Goal: Information Seeking & Learning: Learn about a topic

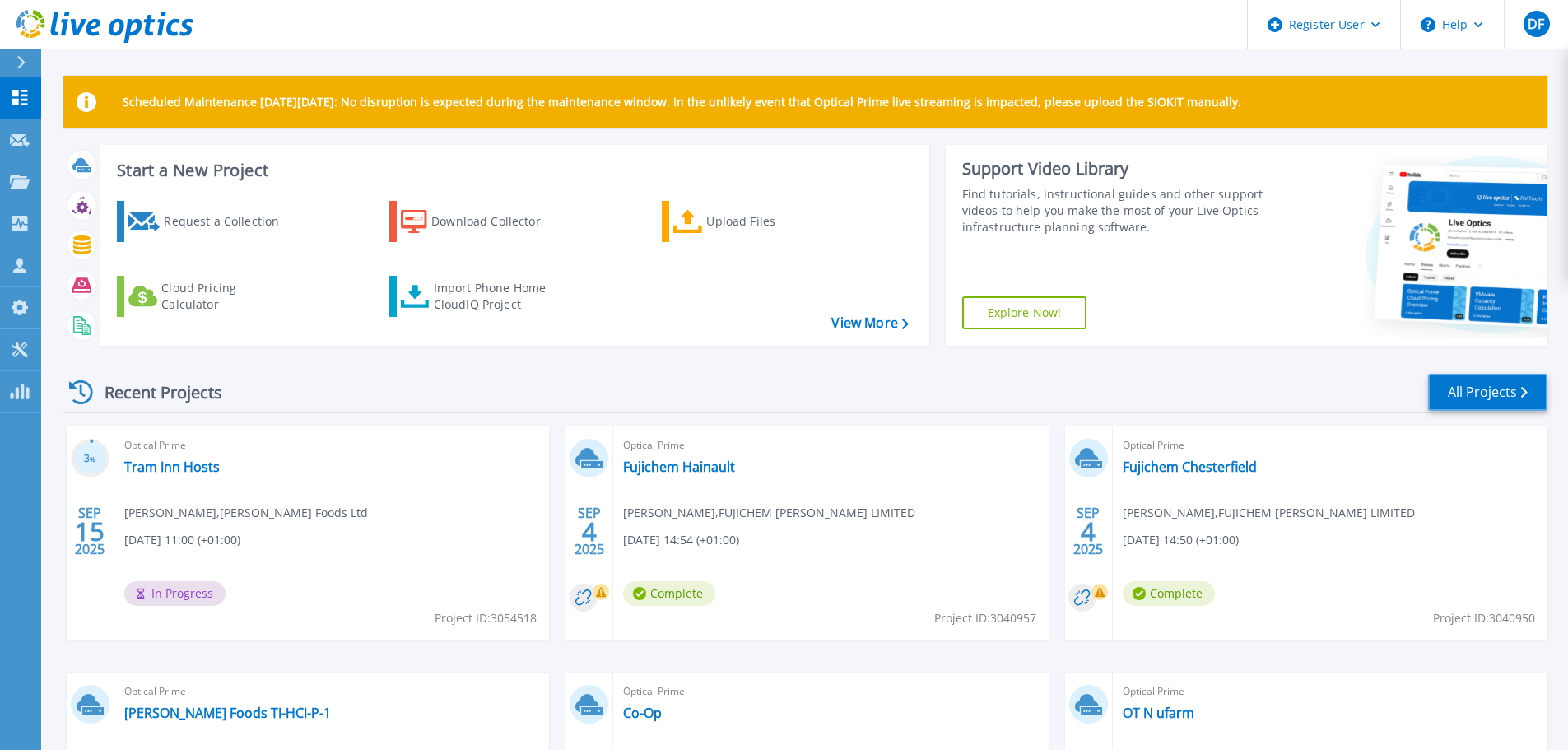
click at [1488, 401] on link "All Projects" at bounding box center [1487, 392] width 119 height 37
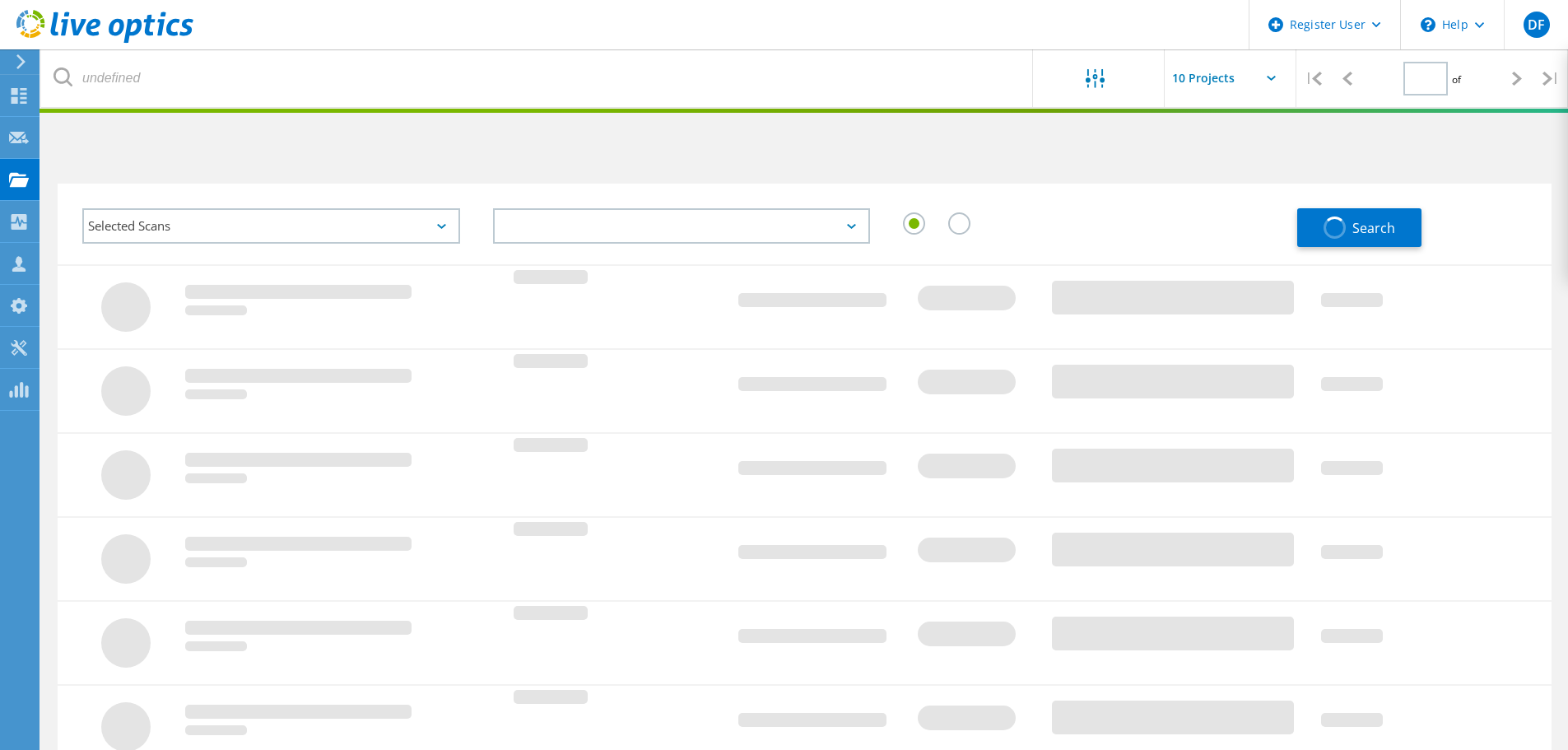
type input "1"
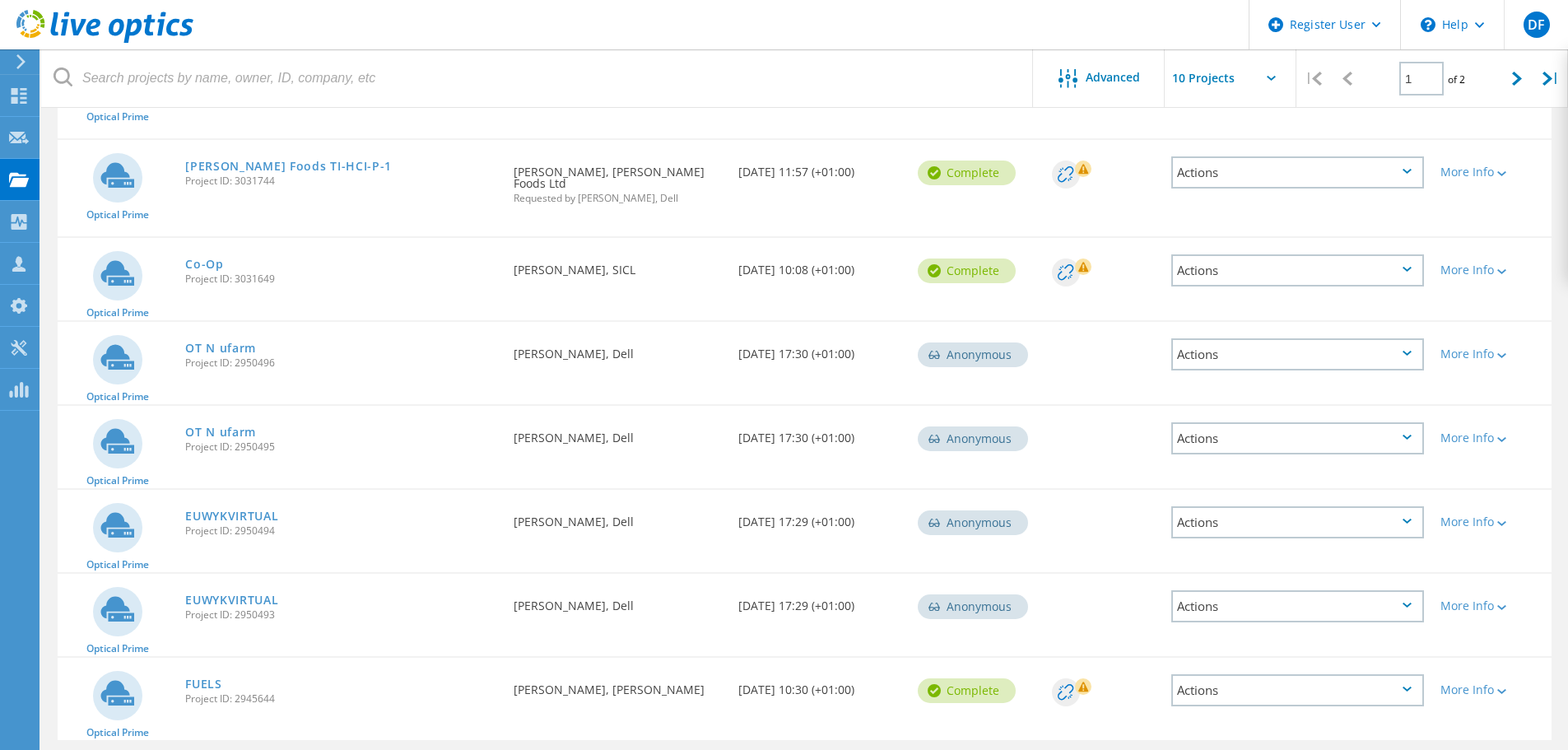
scroll to position [524, 0]
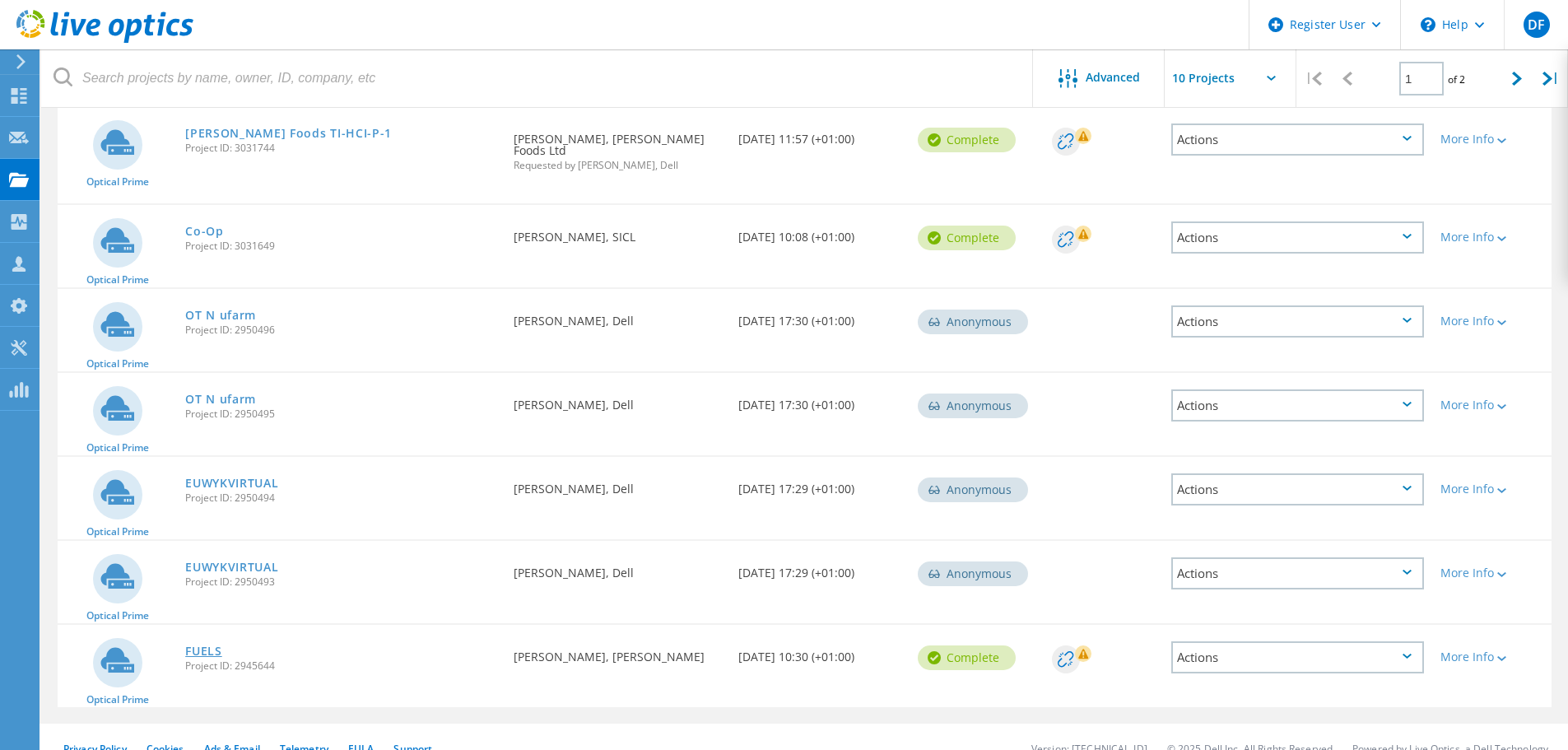
click at [204, 646] on link "FUELS" at bounding box center [204, 651] width 37 height 11
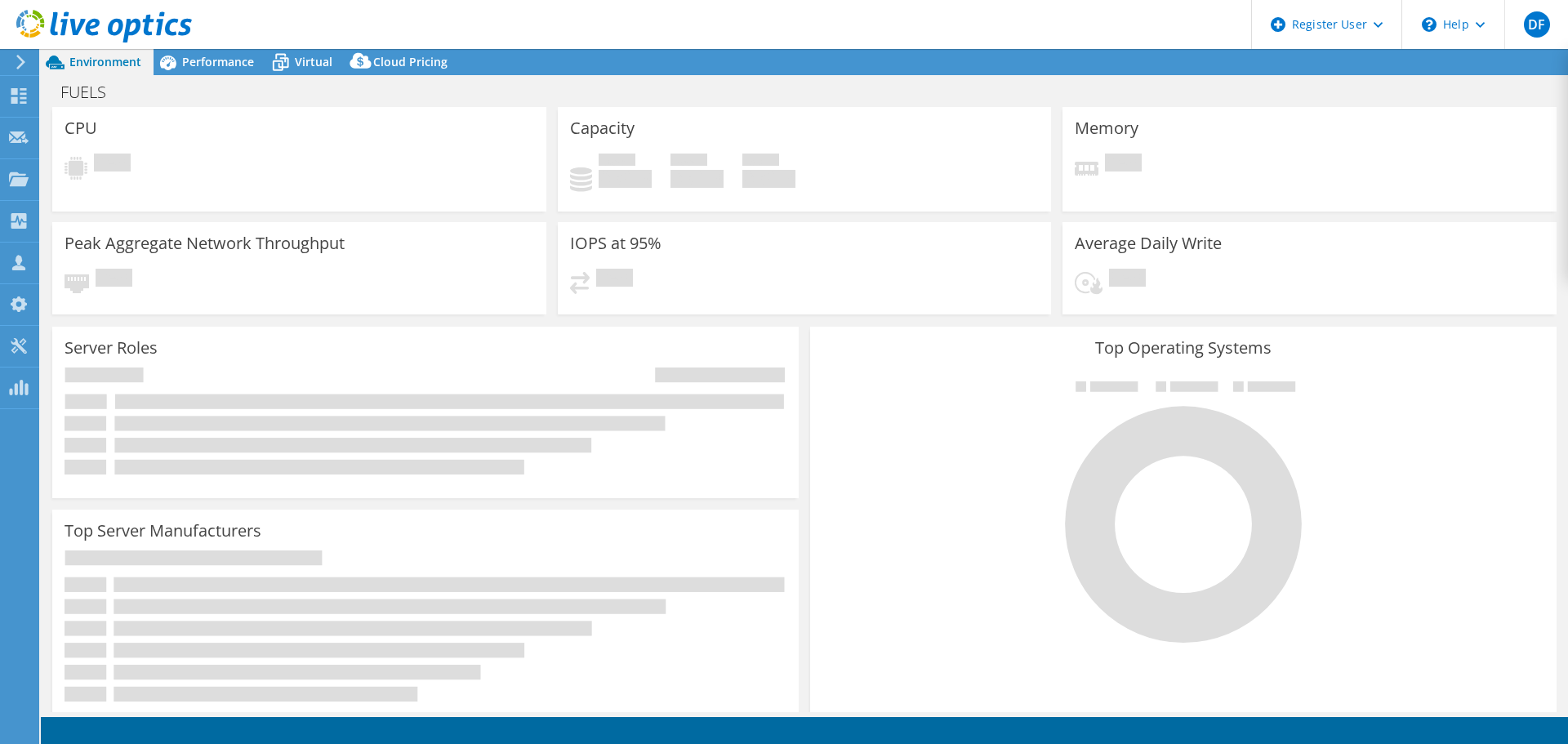
select select "USD"
select select "EULondon"
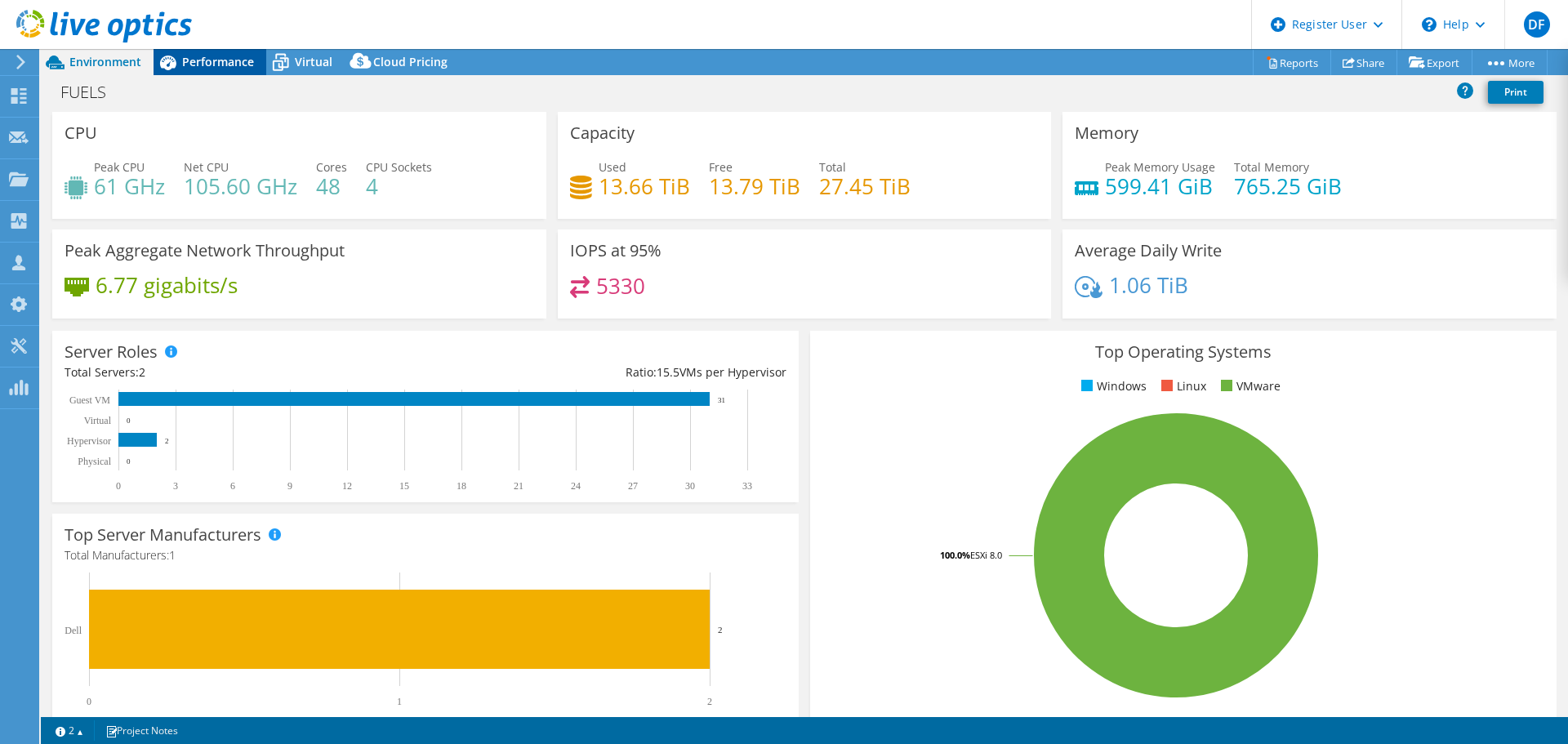
click at [216, 57] on span "Performance" at bounding box center [218, 61] width 72 height 16
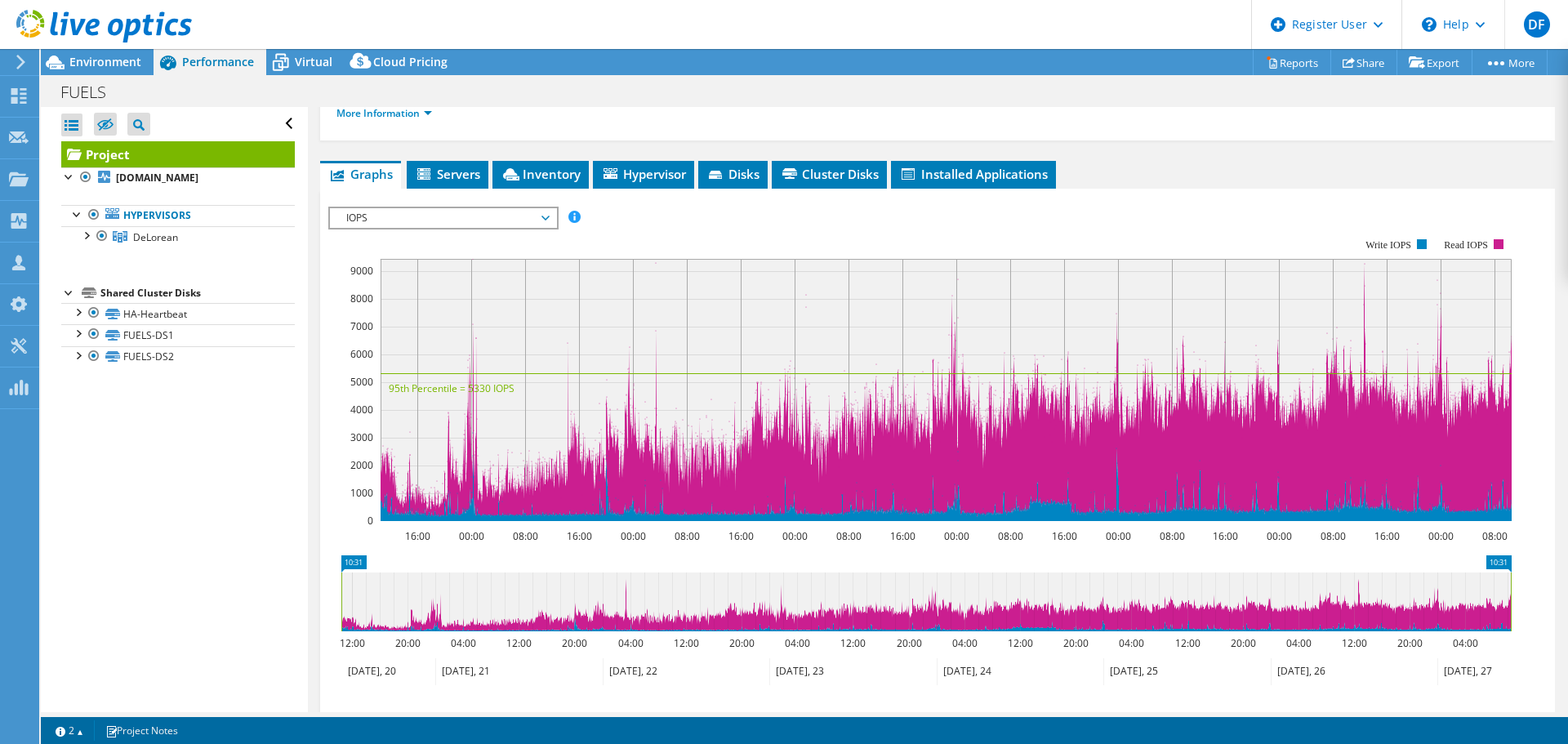
scroll to position [245, 0]
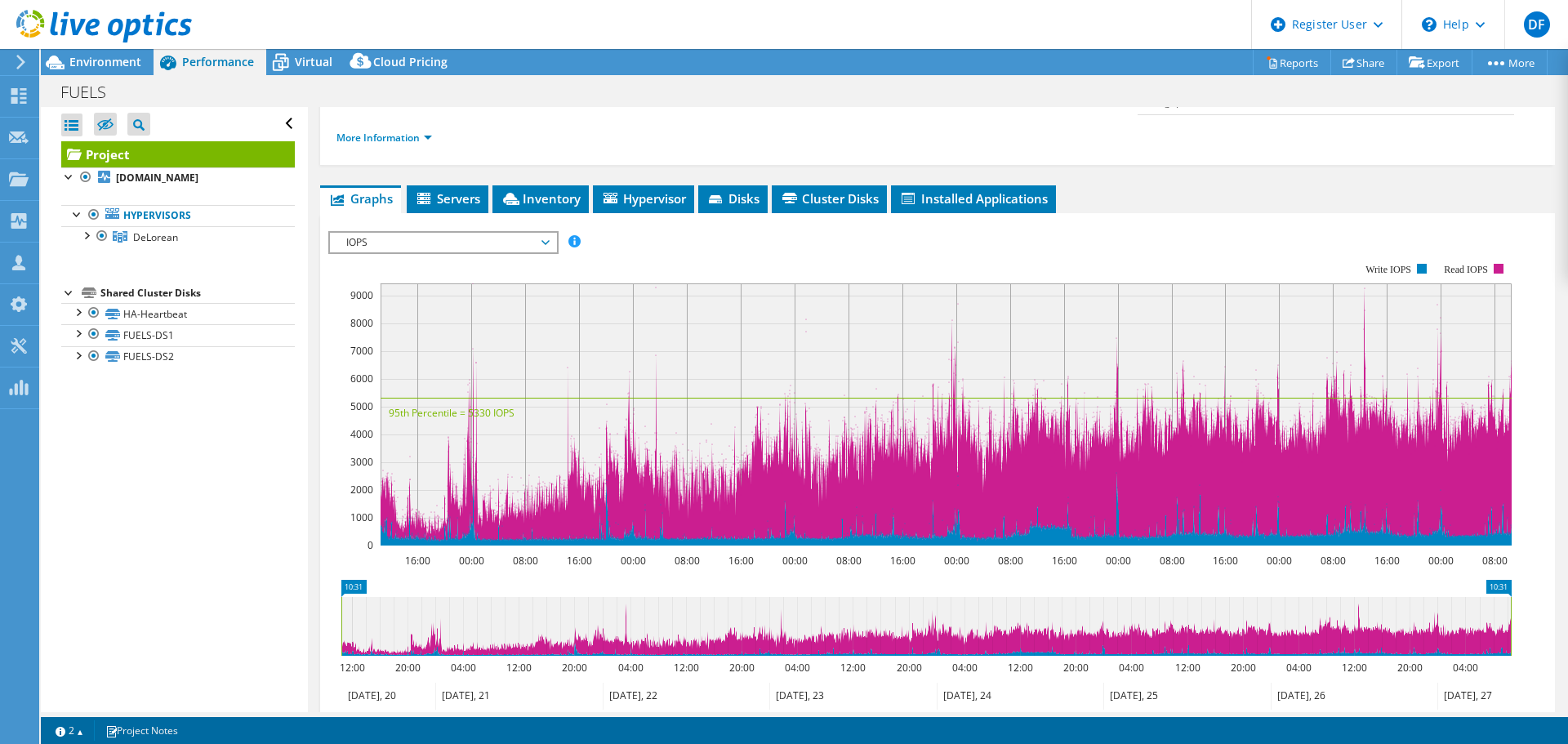
click at [117, 19] on use at bounding box center [104, 27] width 176 height 33
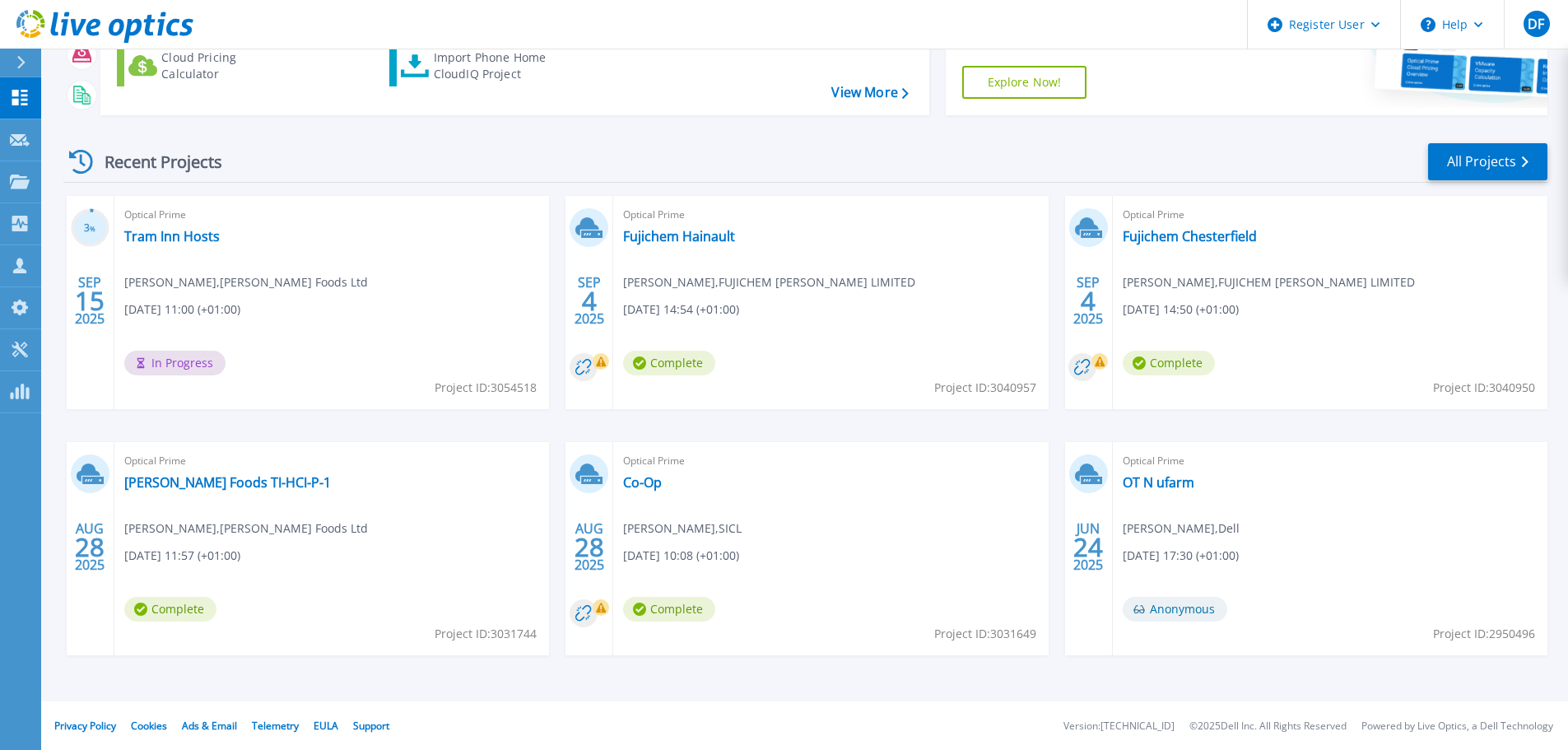
scroll to position [232, 0]
drag, startPoint x: 638, startPoint y: 483, endPoint x: 624, endPoint y: 488, distance: 14.9
click at [639, 483] on link "Co-Op" at bounding box center [643, 482] width 39 height 17
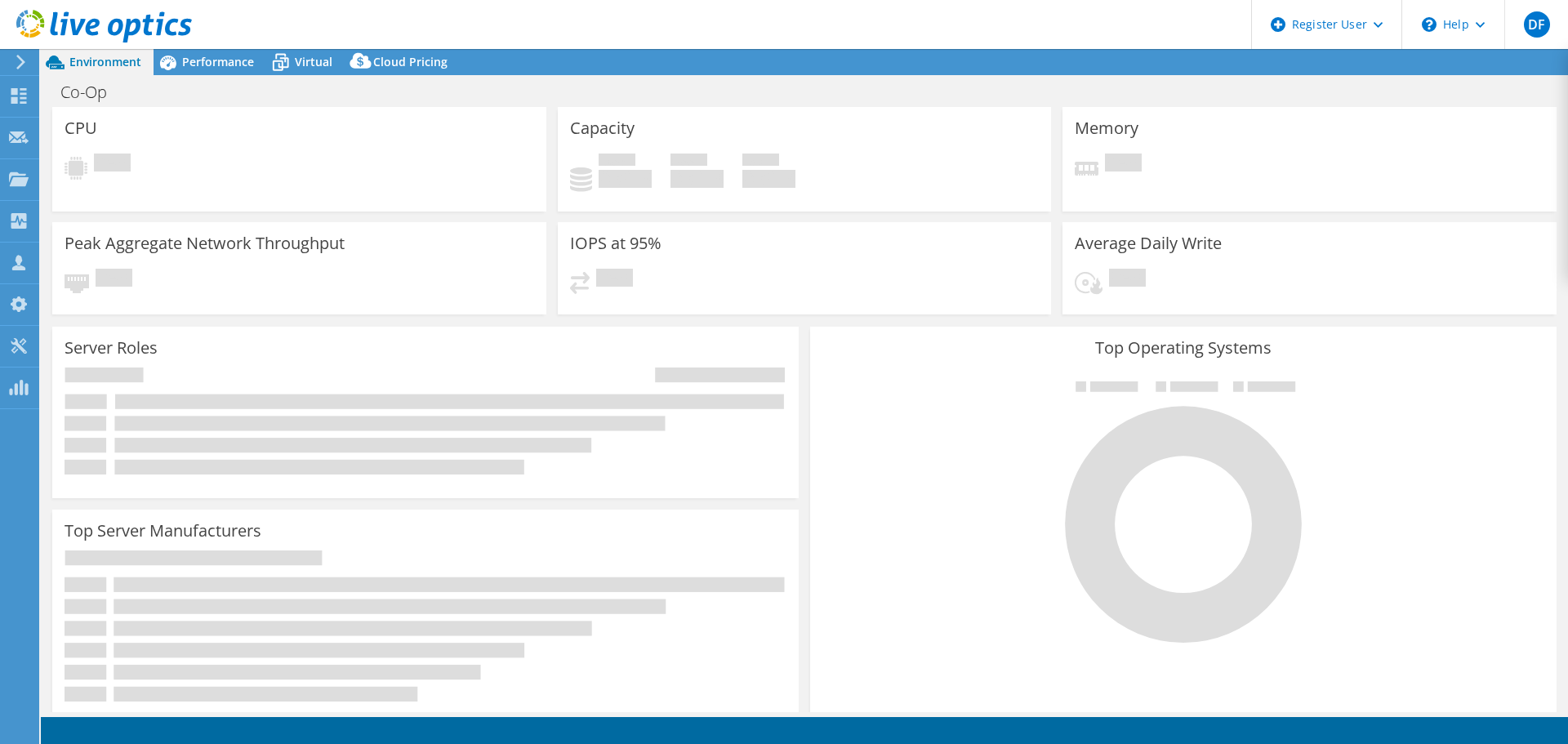
select select "EULondon"
select select "GBP"
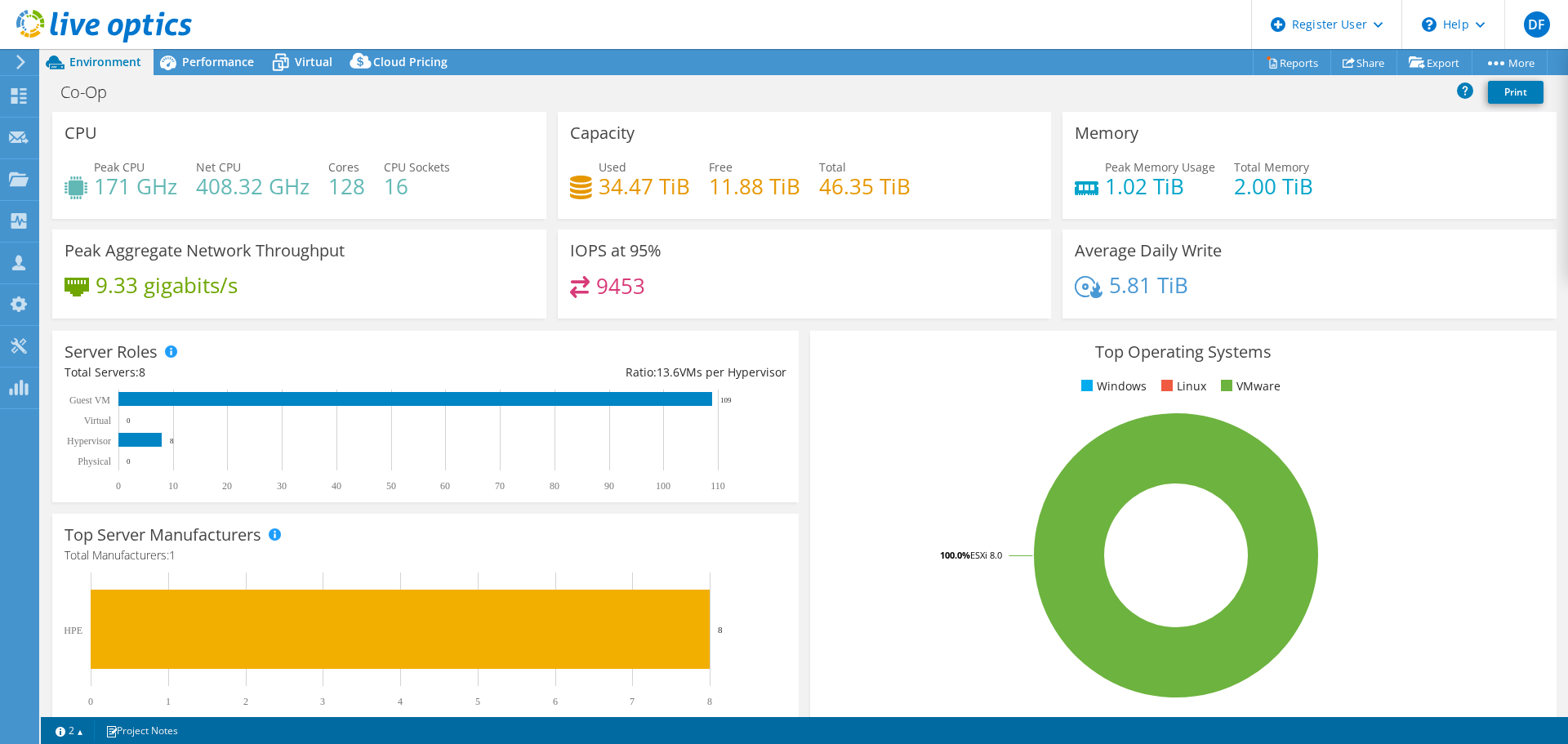
click at [592, 17] on header "DF Dell User Darragh Flynn Darragh.Flynn@dell.com Dell My Profile Log Out \n He…" at bounding box center [784, 25] width 1568 height 49
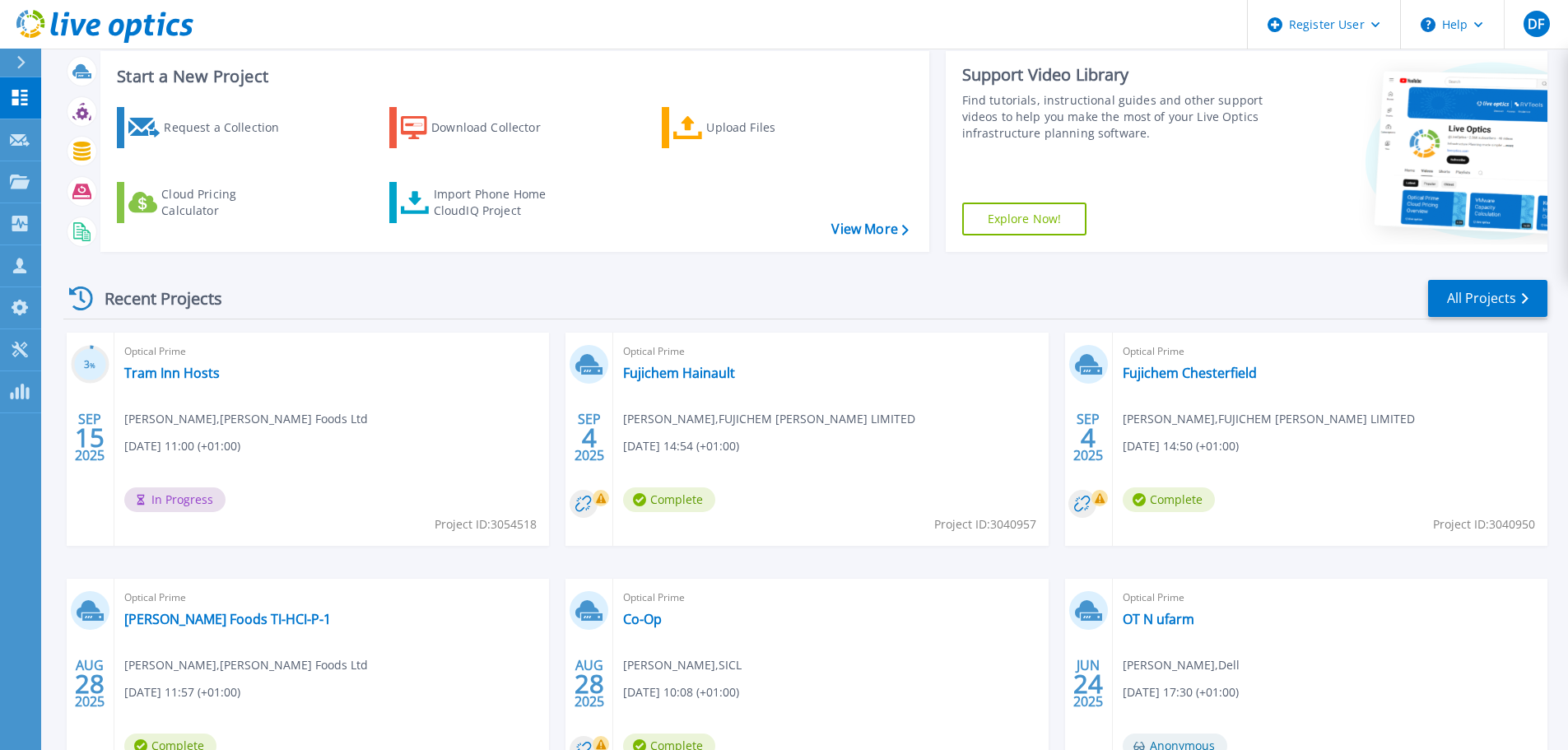
scroll to position [232, 0]
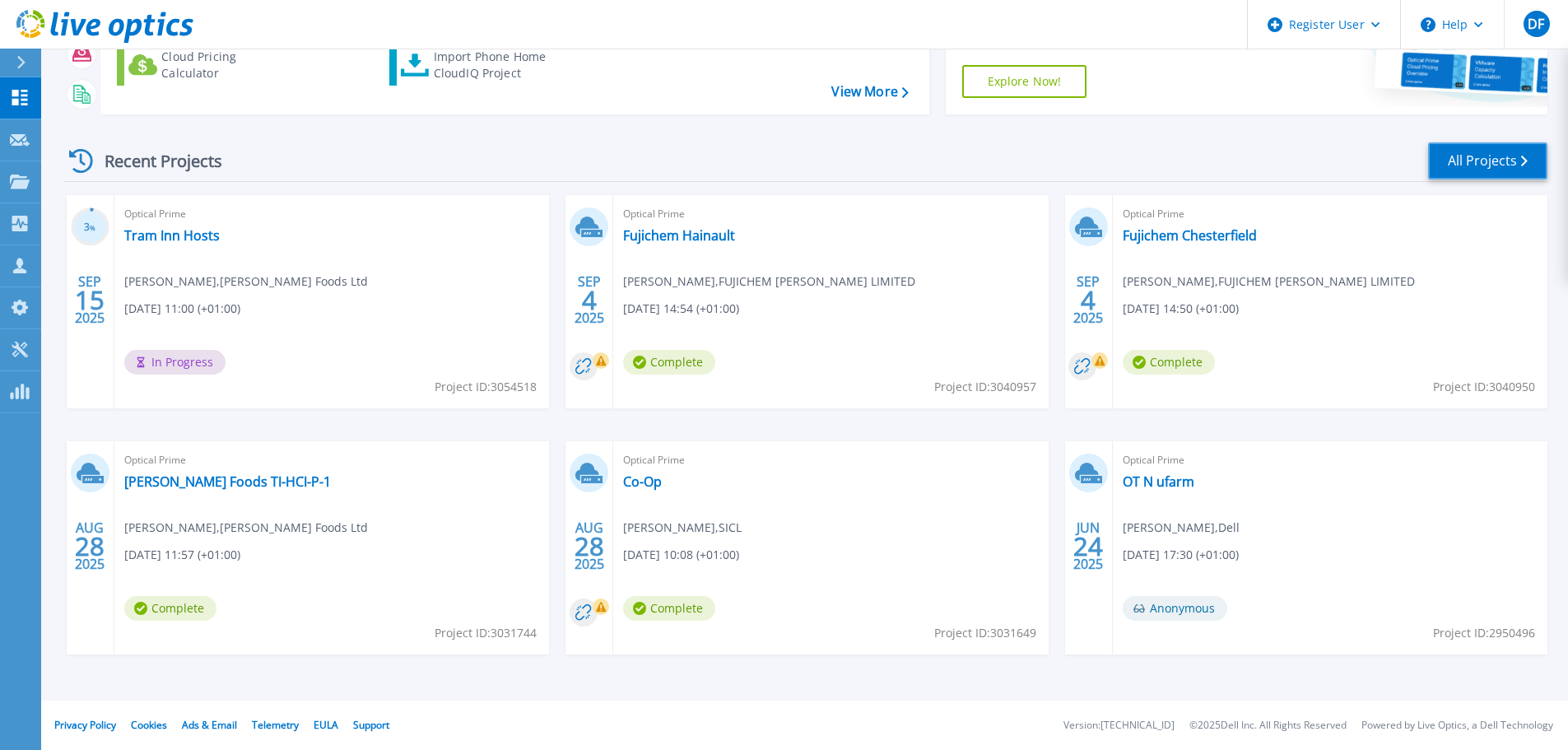
click at [1493, 149] on link "All Projects" at bounding box center [1487, 161] width 119 height 37
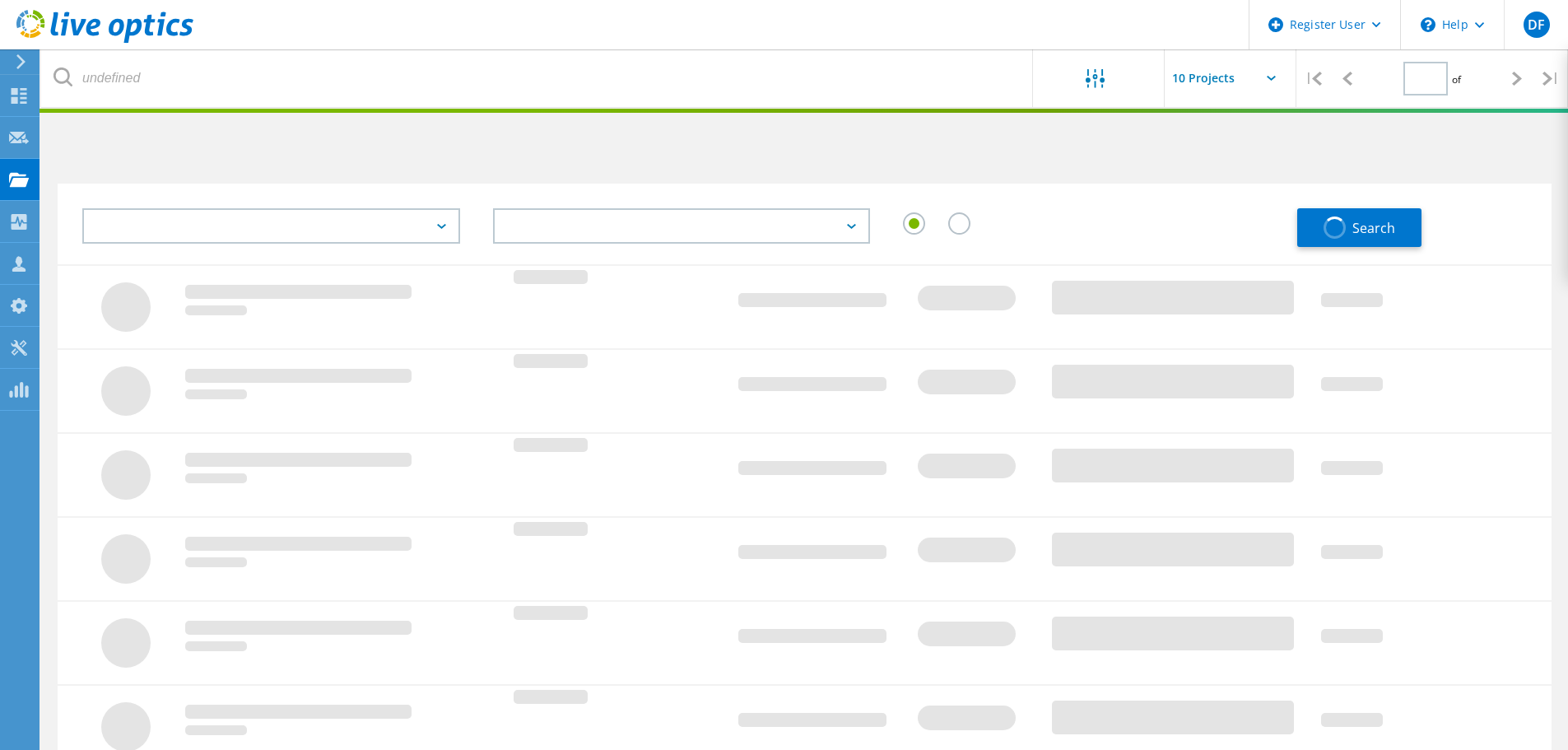
type input "1"
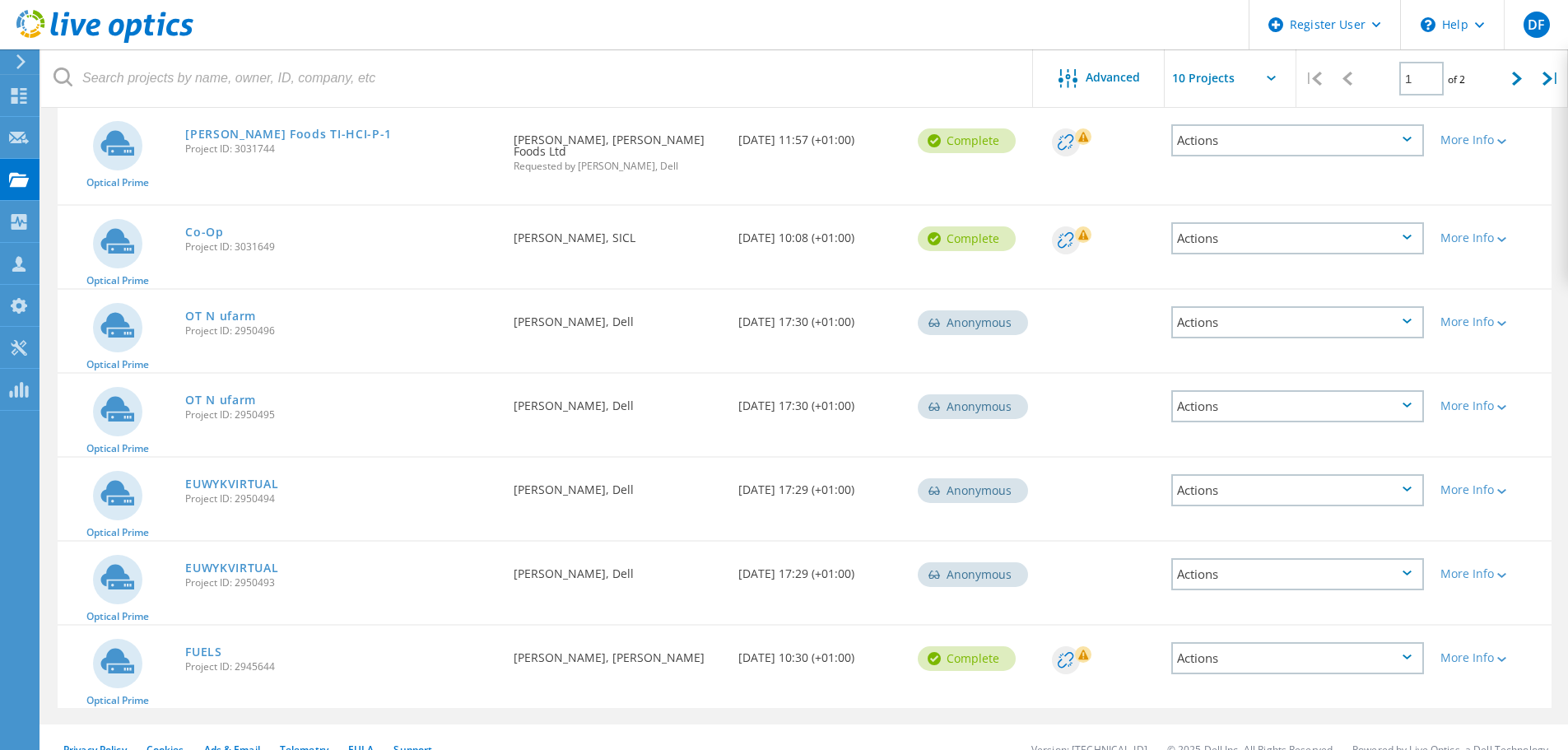
scroll to position [524, 0]
click at [199, 646] on link "FUELS" at bounding box center [204, 651] width 37 height 11
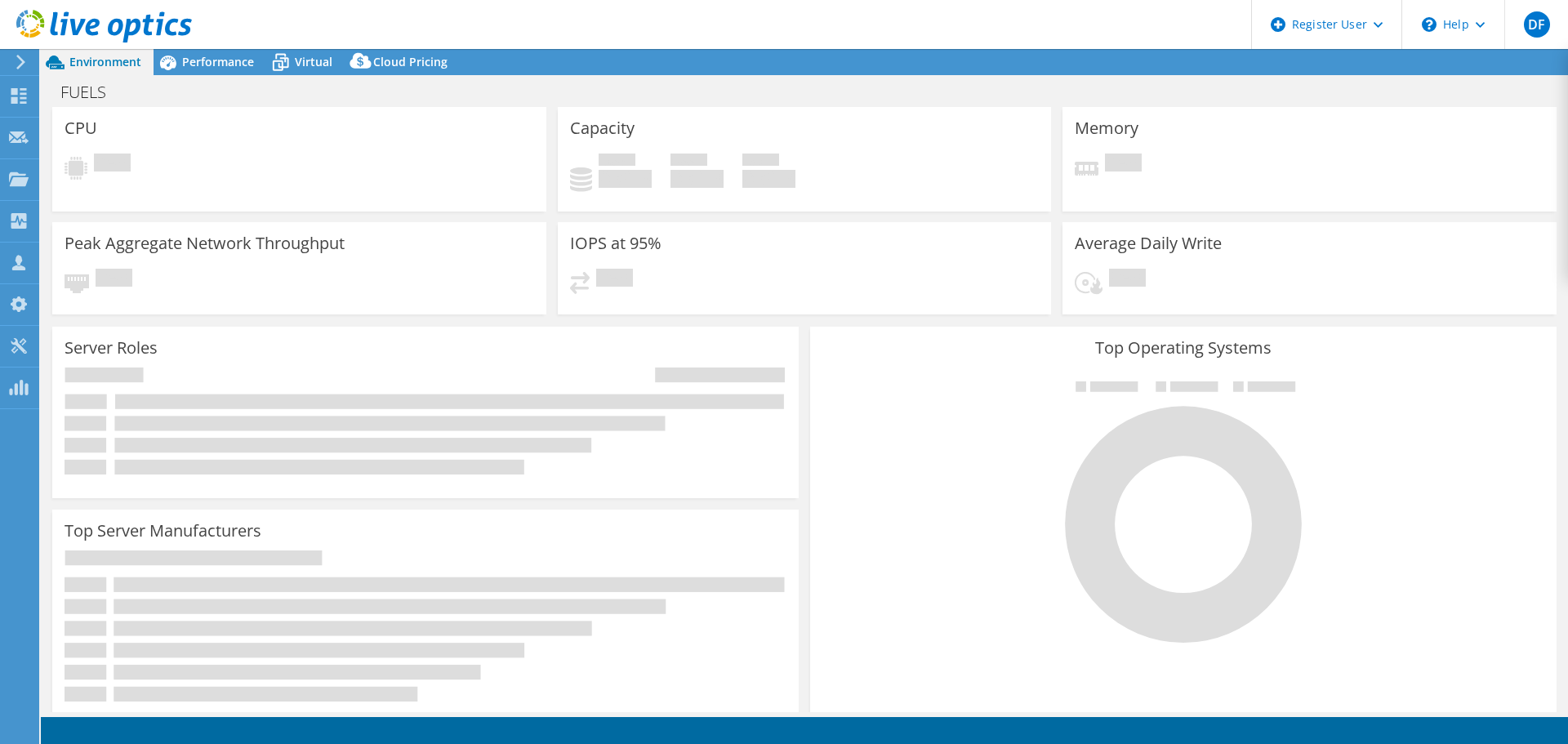
select select "USD"
select select "EULondon"
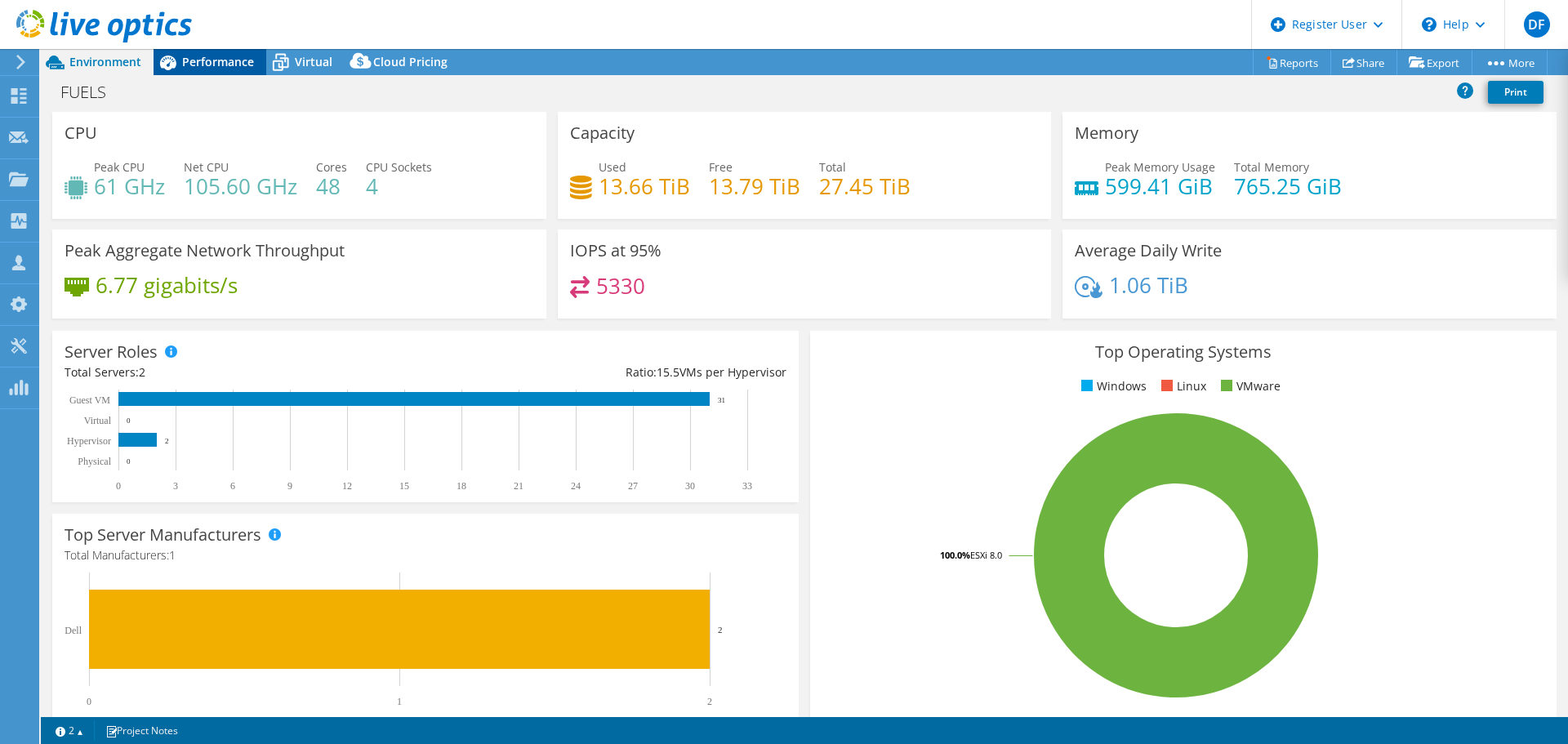
drag, startPoint x: 226, startPoint y: 61, endPoint x: 262, endPoint y: 122, distance: 70.8
click at [224, 61] on span "Performance" at bounding box center [218, 61] width 72 height 16
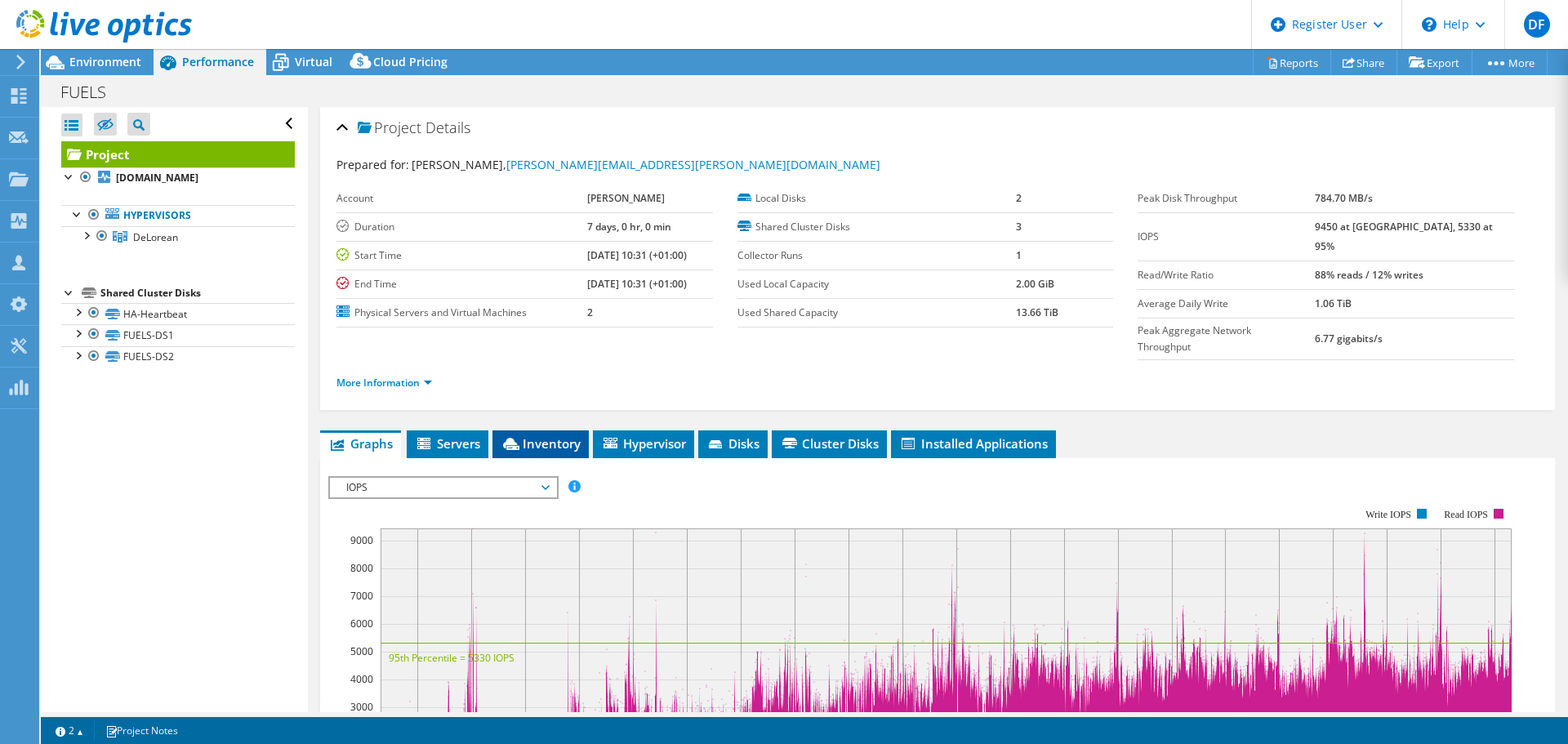
click at [553, 436] on span "Inventory" at bounding box center [540, 444] width 80 height 16
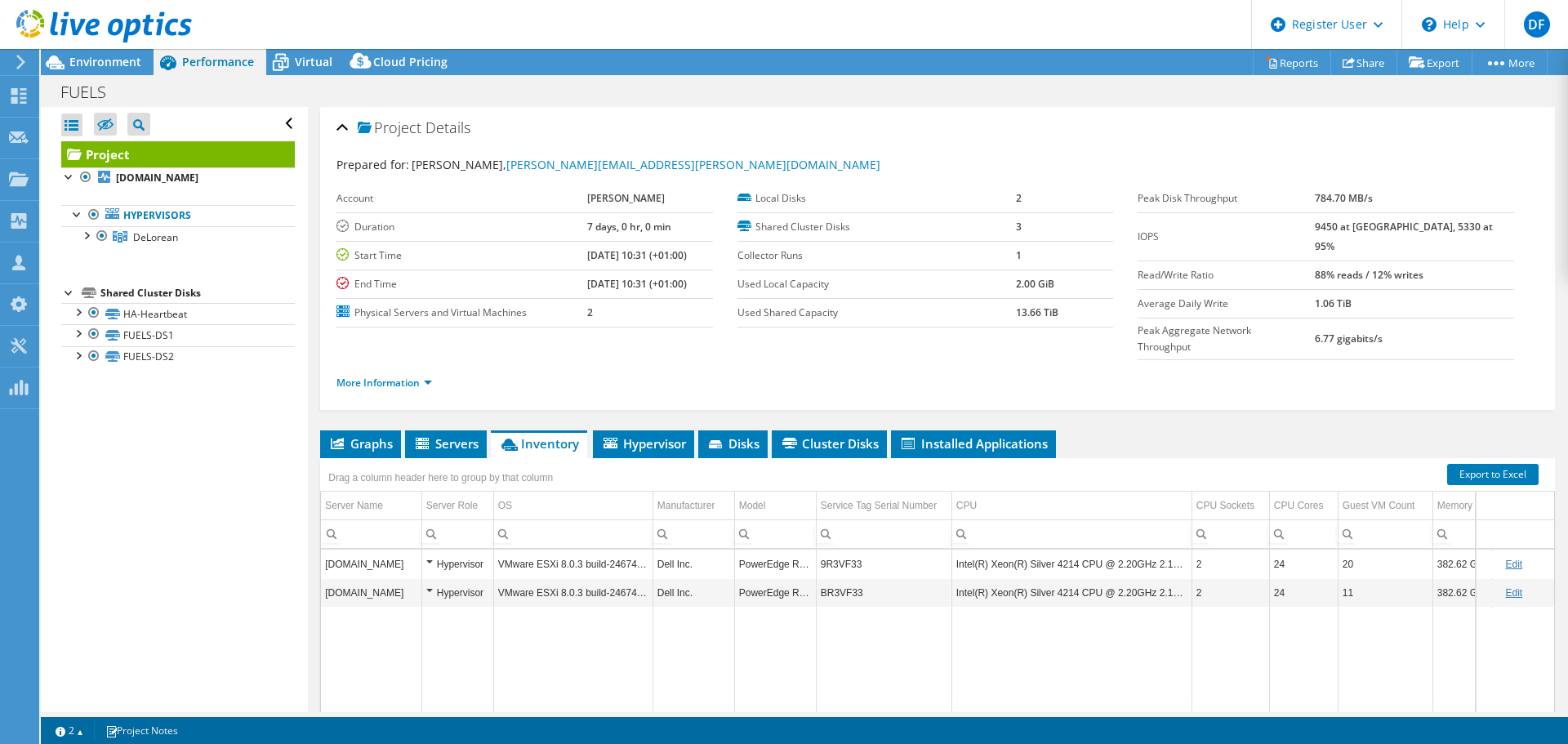
click at [558, 374] on div "Project Details Prepared for: ashley watson, ashley.watson@nwfagriculture.co.uk…" at bounding box center [937, 258] width 1235 height 303
click at [115, 61] on span "Environment" at bounding box center [105, 61] width 72 height 16
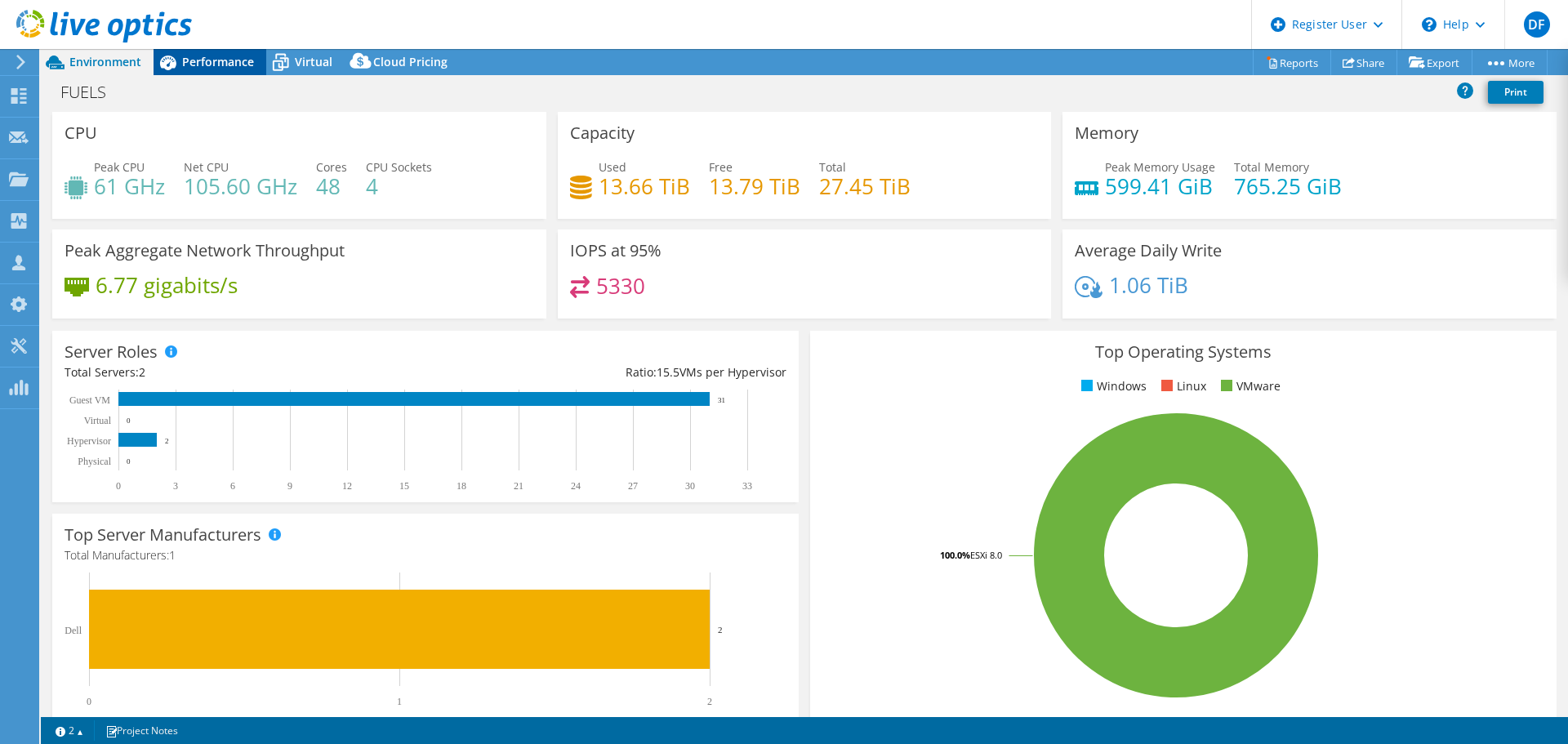
click at [209, 57] on span "Performance" at bounding box center [218, 61] width 72 height 16
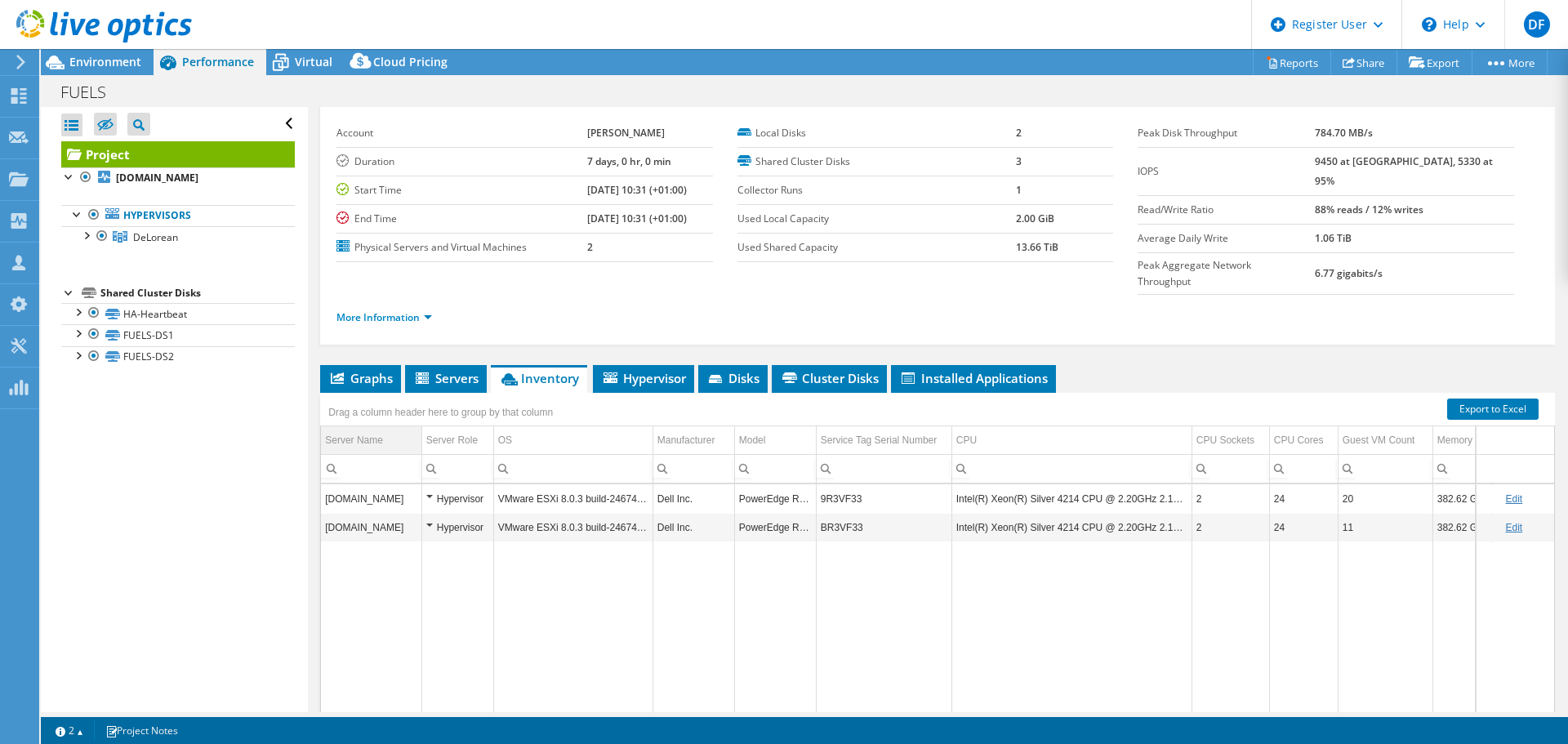
scroll to position [123, 0]
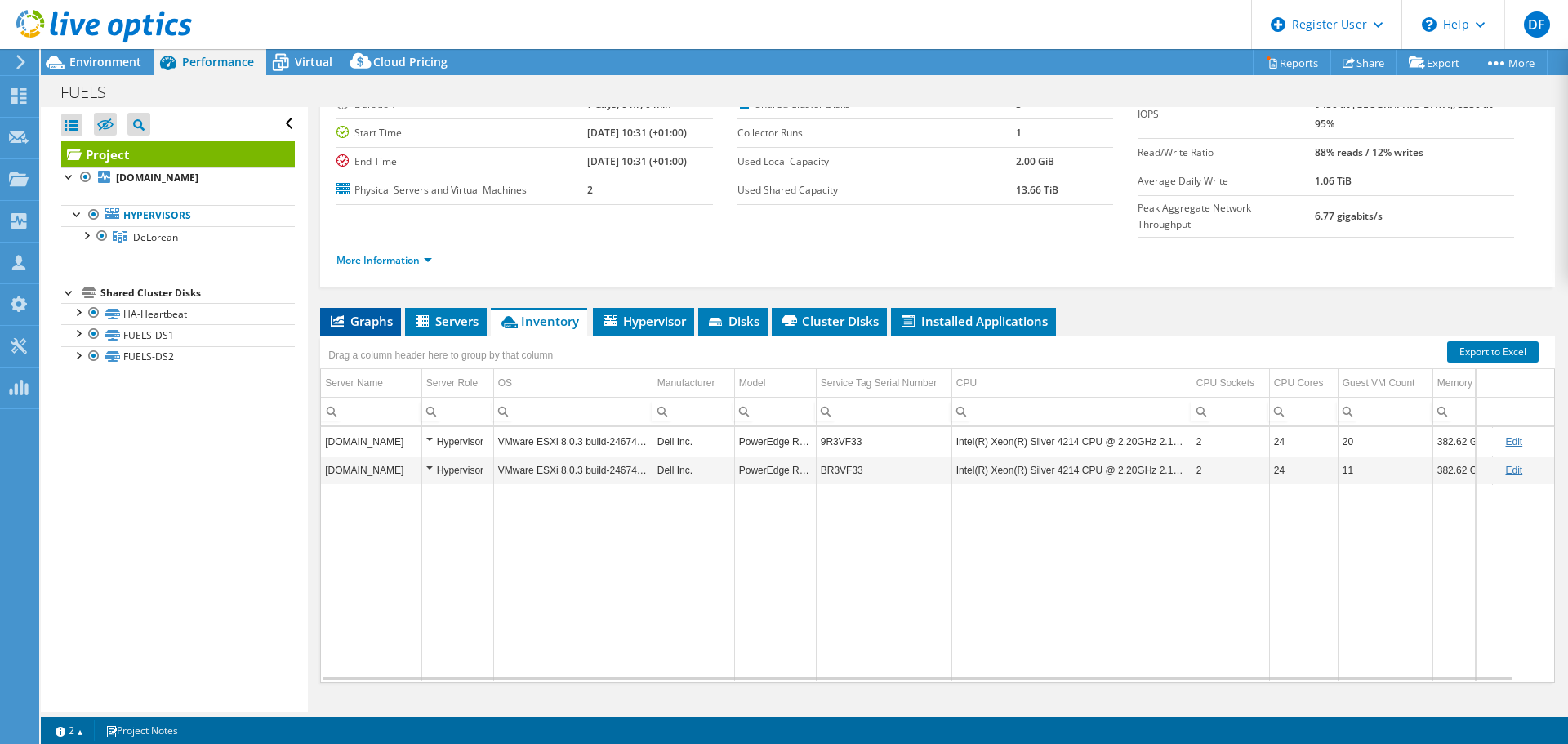
click at [359, 307] on li "Graphs" at bounding box center [361, 321] width 81 height 27
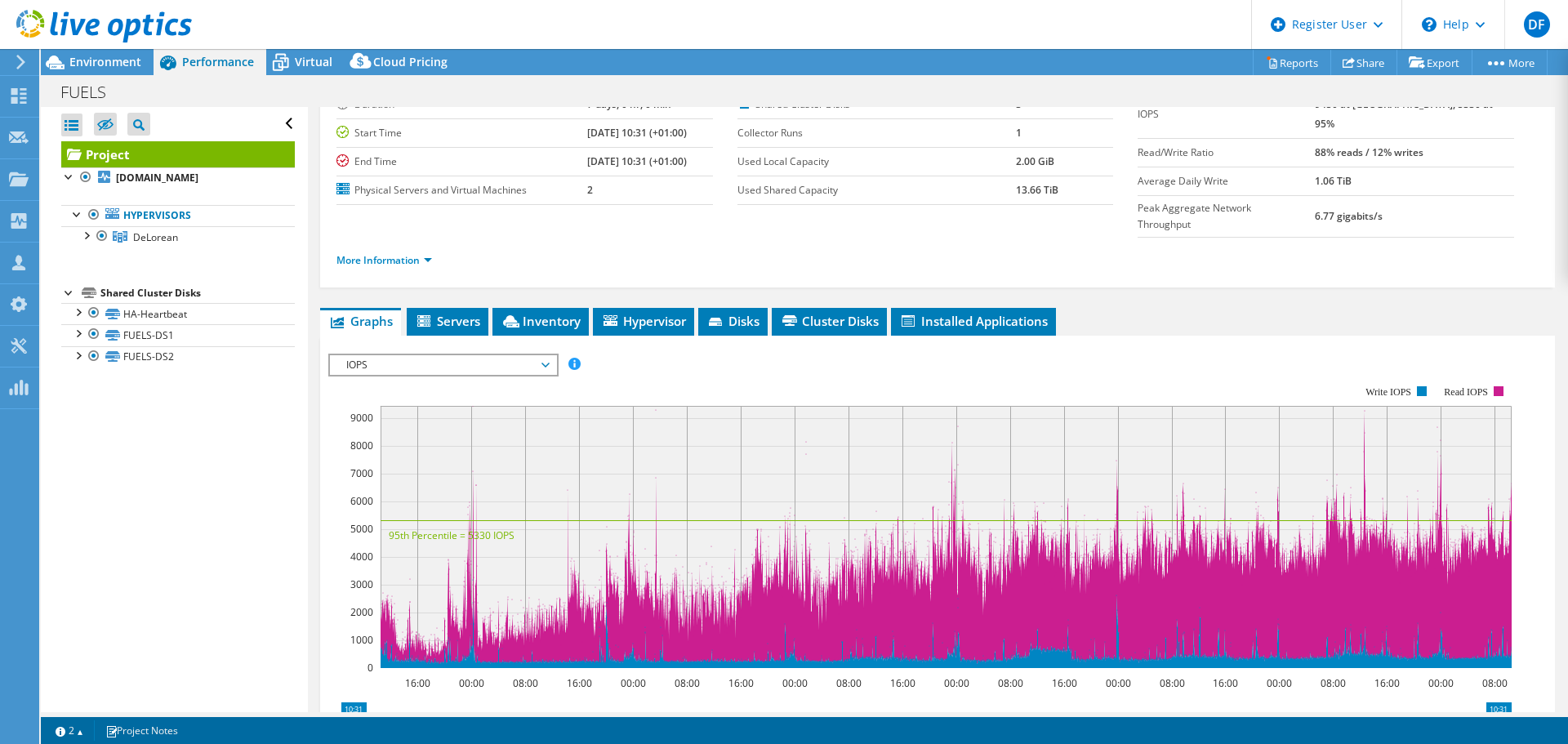
click at [427, 355] on span "IOPS" at bounding box center [442, 364] width 210 height 19
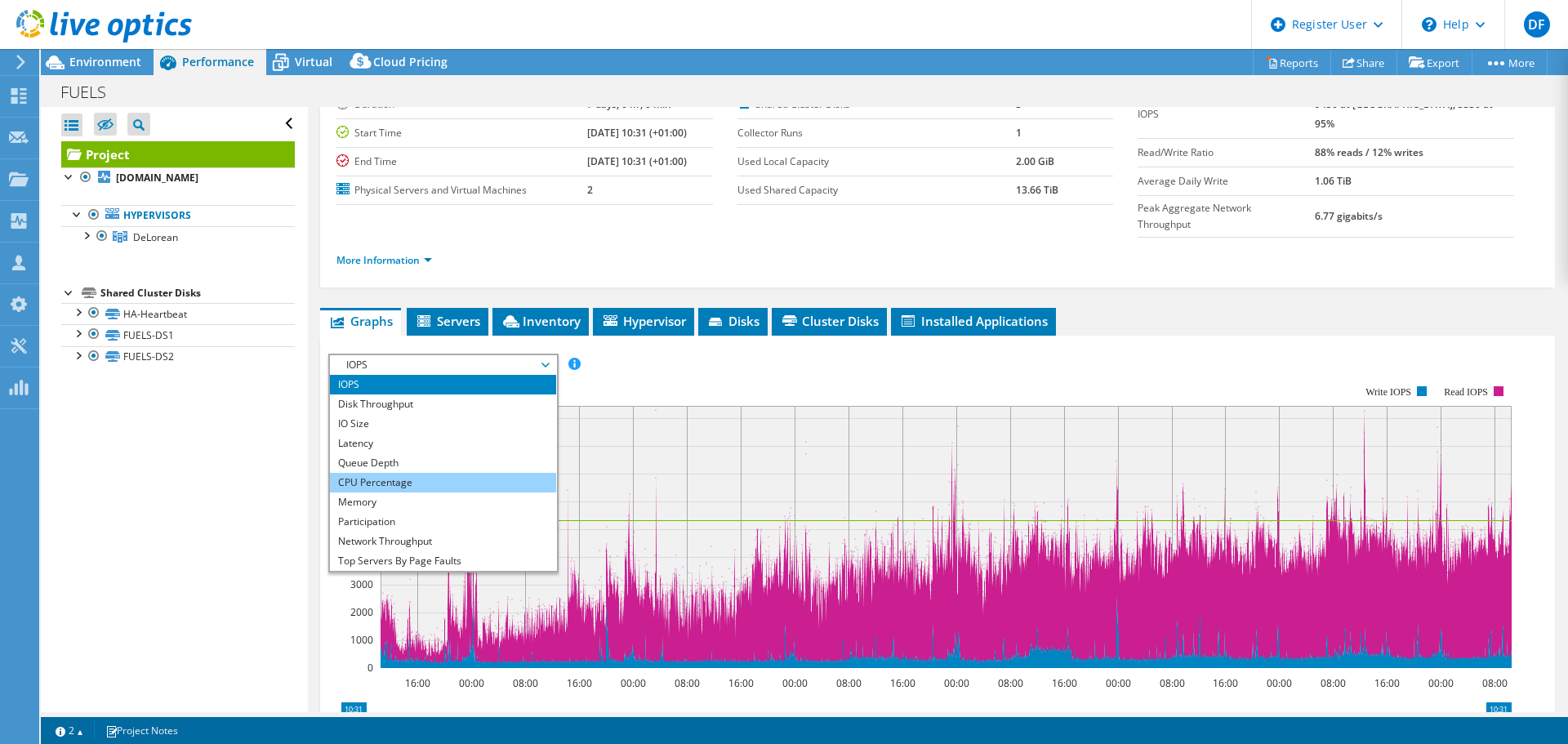
click at [416, 473] on li "CPU Percentage" at bounding box center [443, 482] width 226 height 19
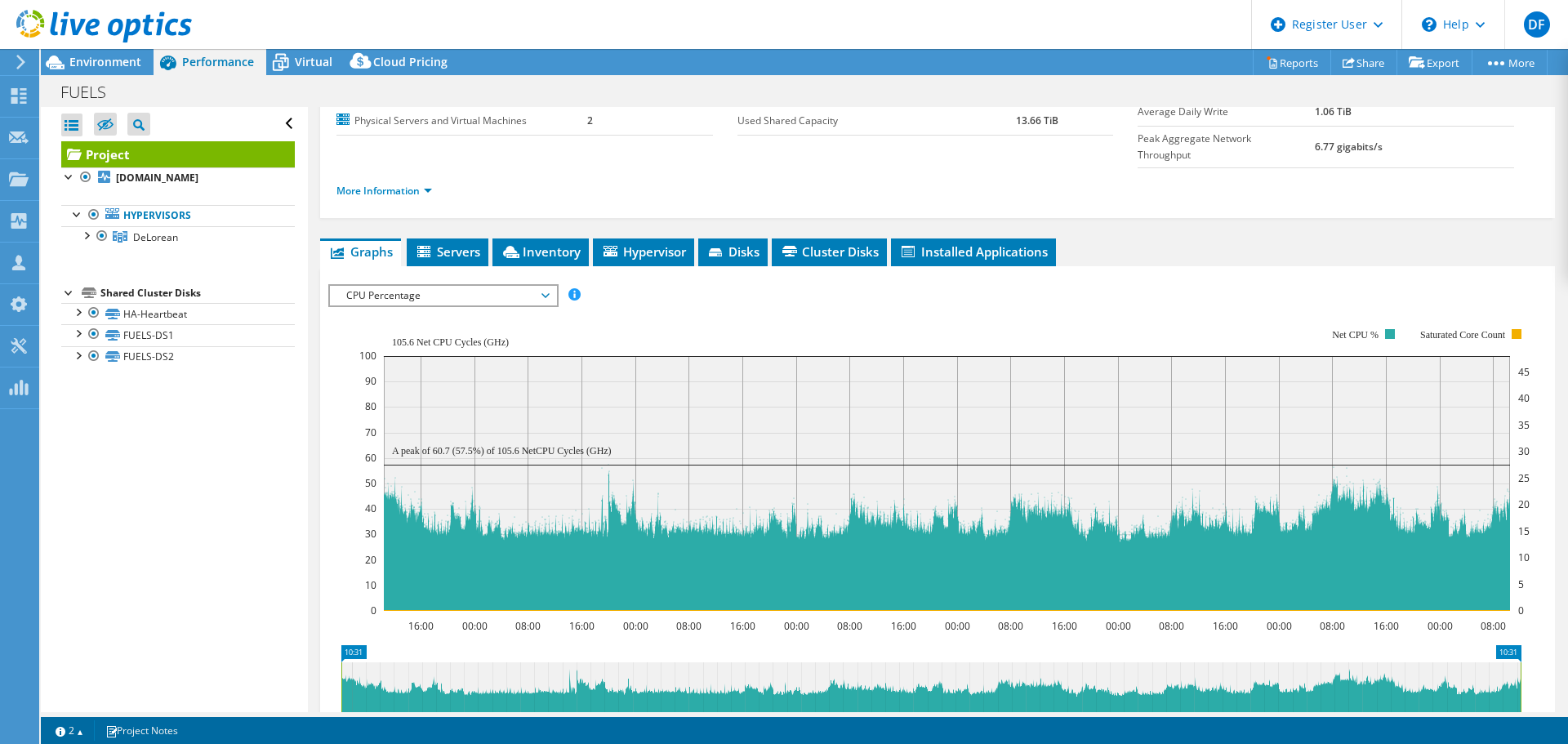
scroll to position [286, 0]
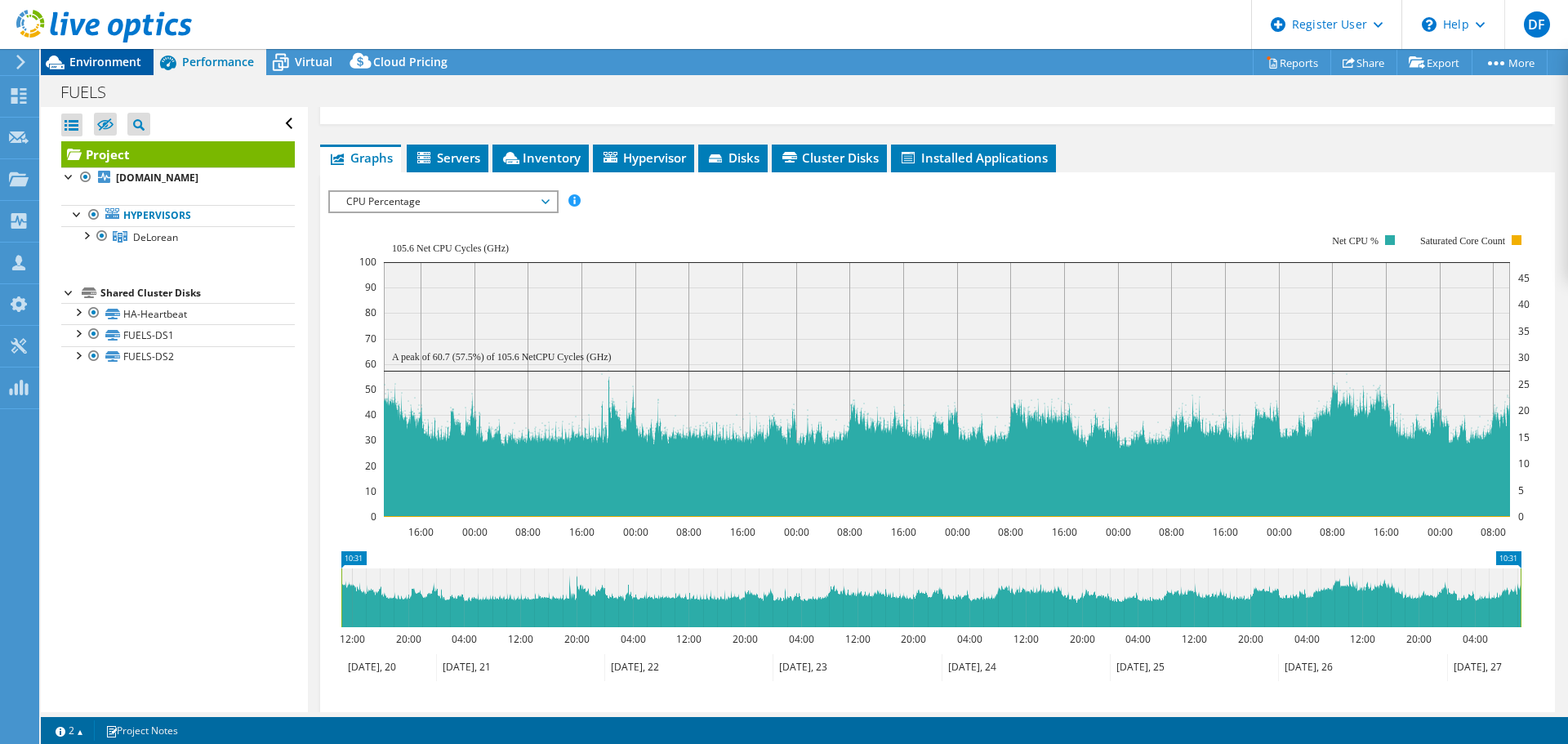
click at [106, 68] on span "Environment" at bounding box center [105, 61] width 72 height 16
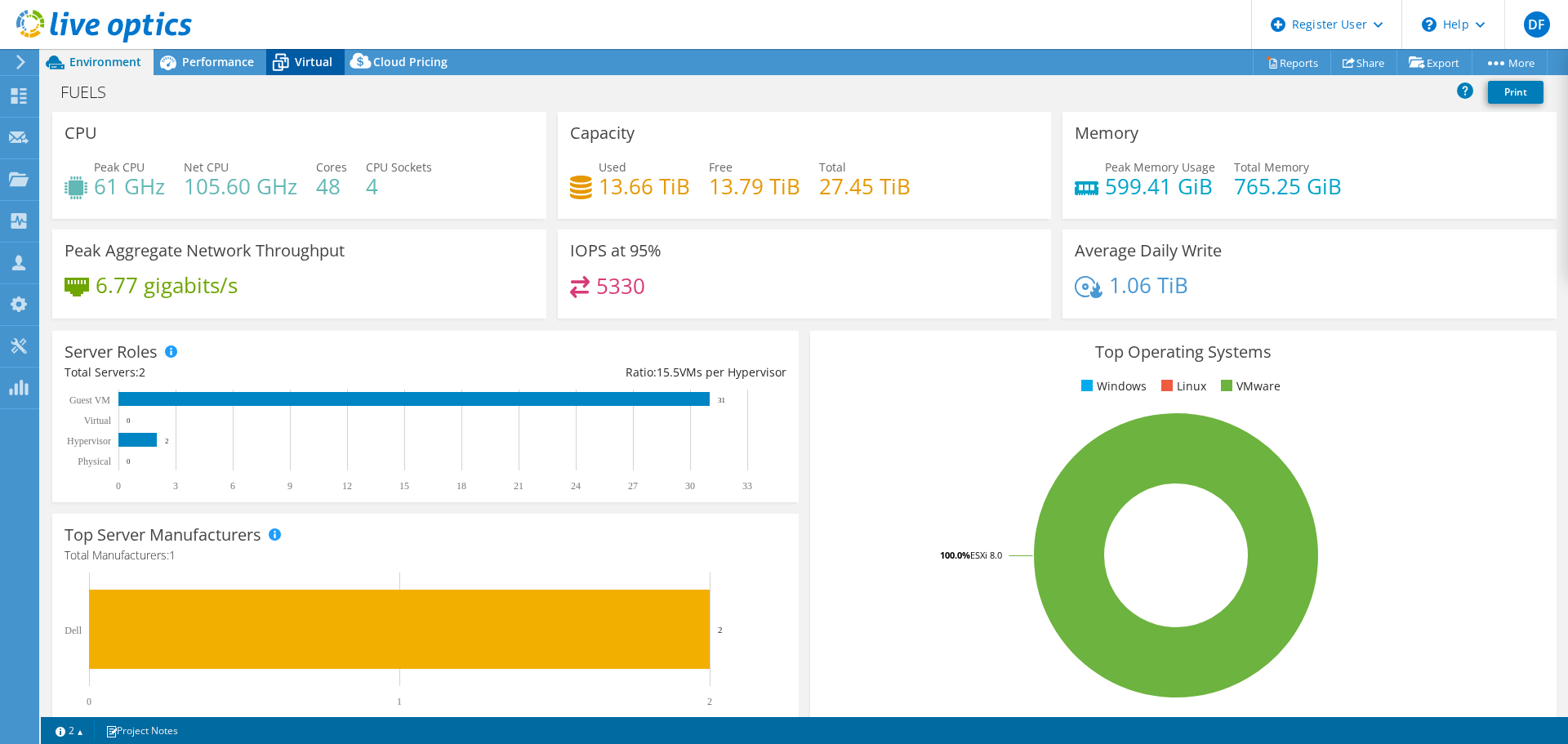
click at [308, 71] on div "Virtual" at bounding box center [306, 62] width 79 height 27
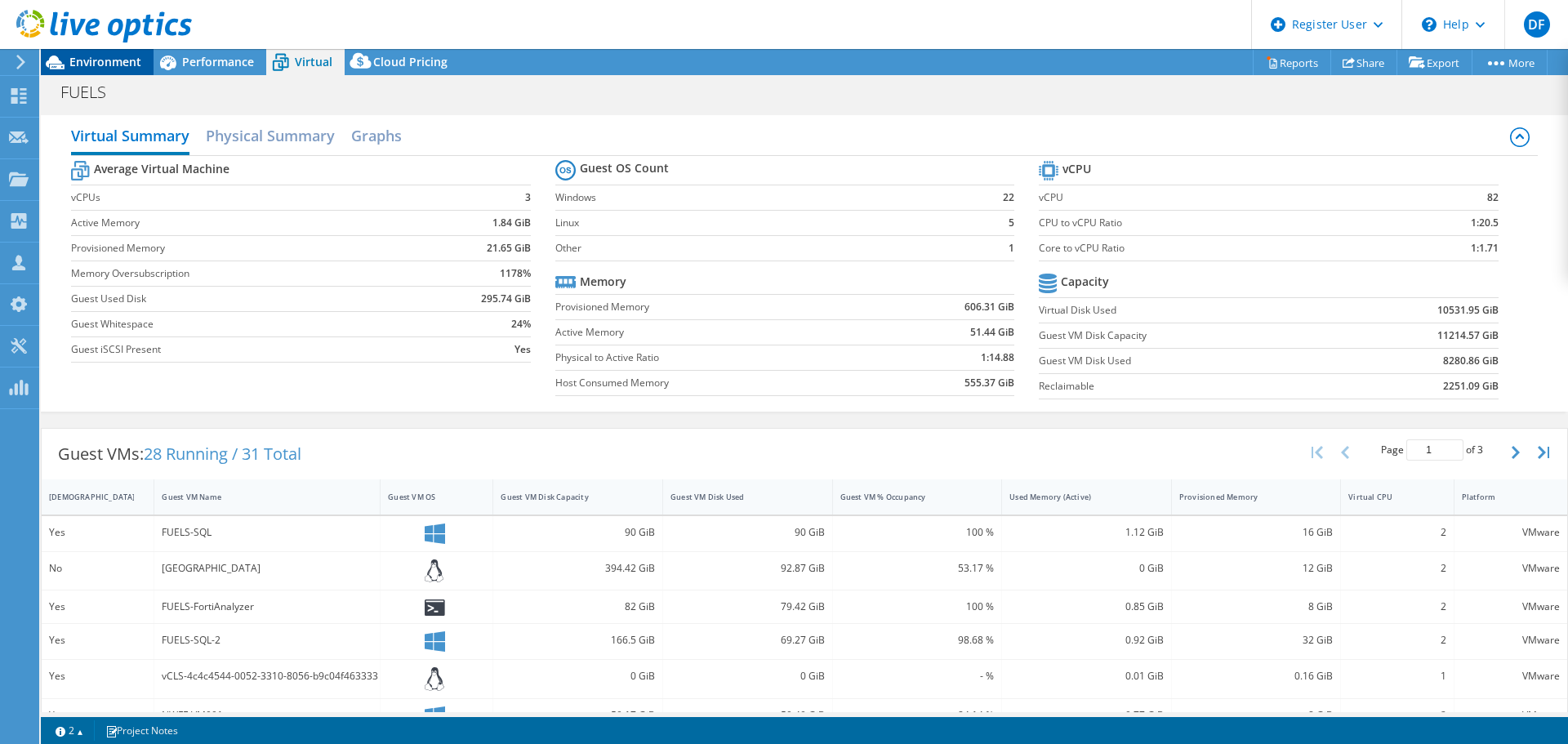
click at [112, 58] on span "Environment" at bounding box center [105, 61] width 72 height 16
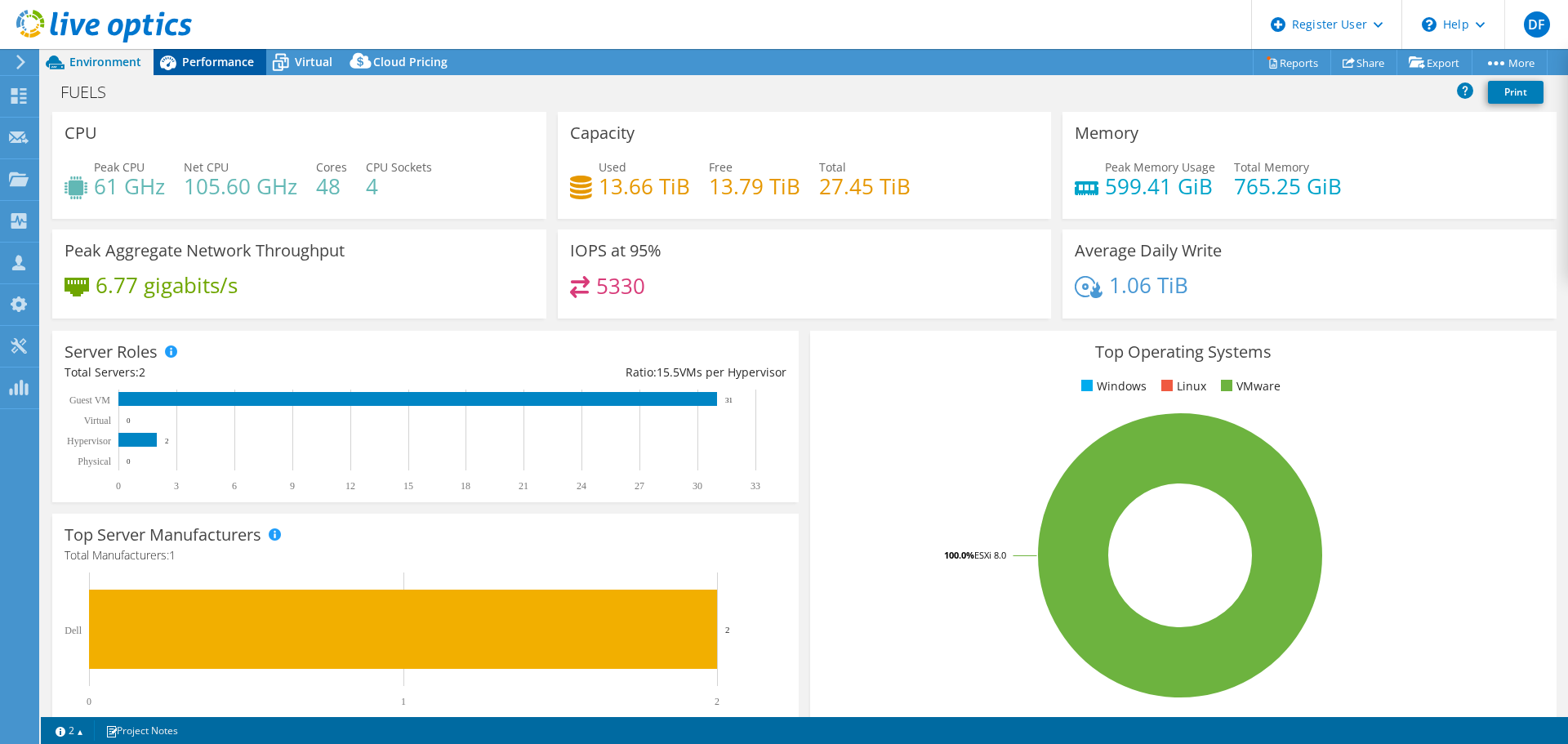
click at [215, 64] on span "Performance" at bounding box center [218, 61] width 72 height 16
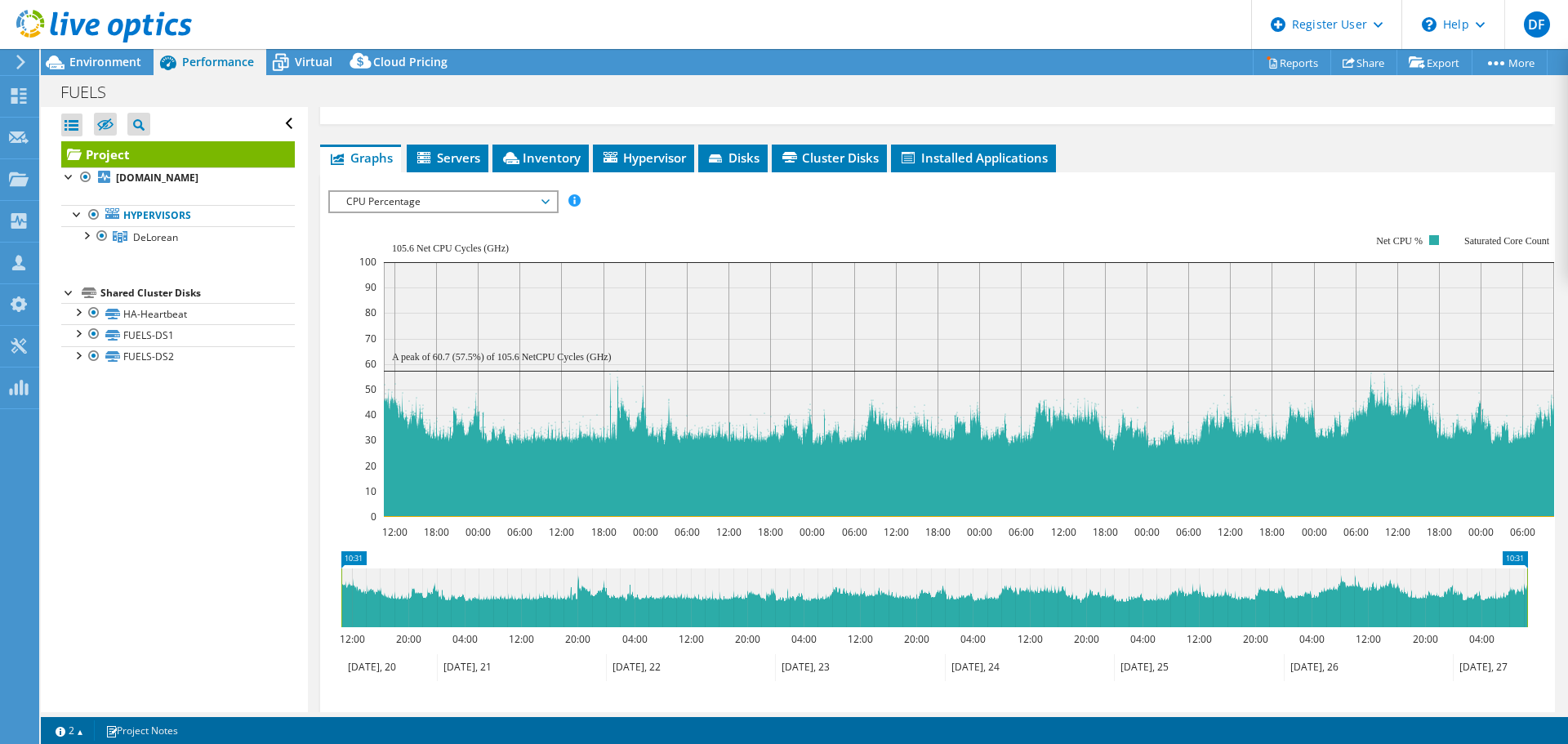
click at [421, 192] on span "CPU Percentage" at bounding box center [442, 201] width 210 height 19
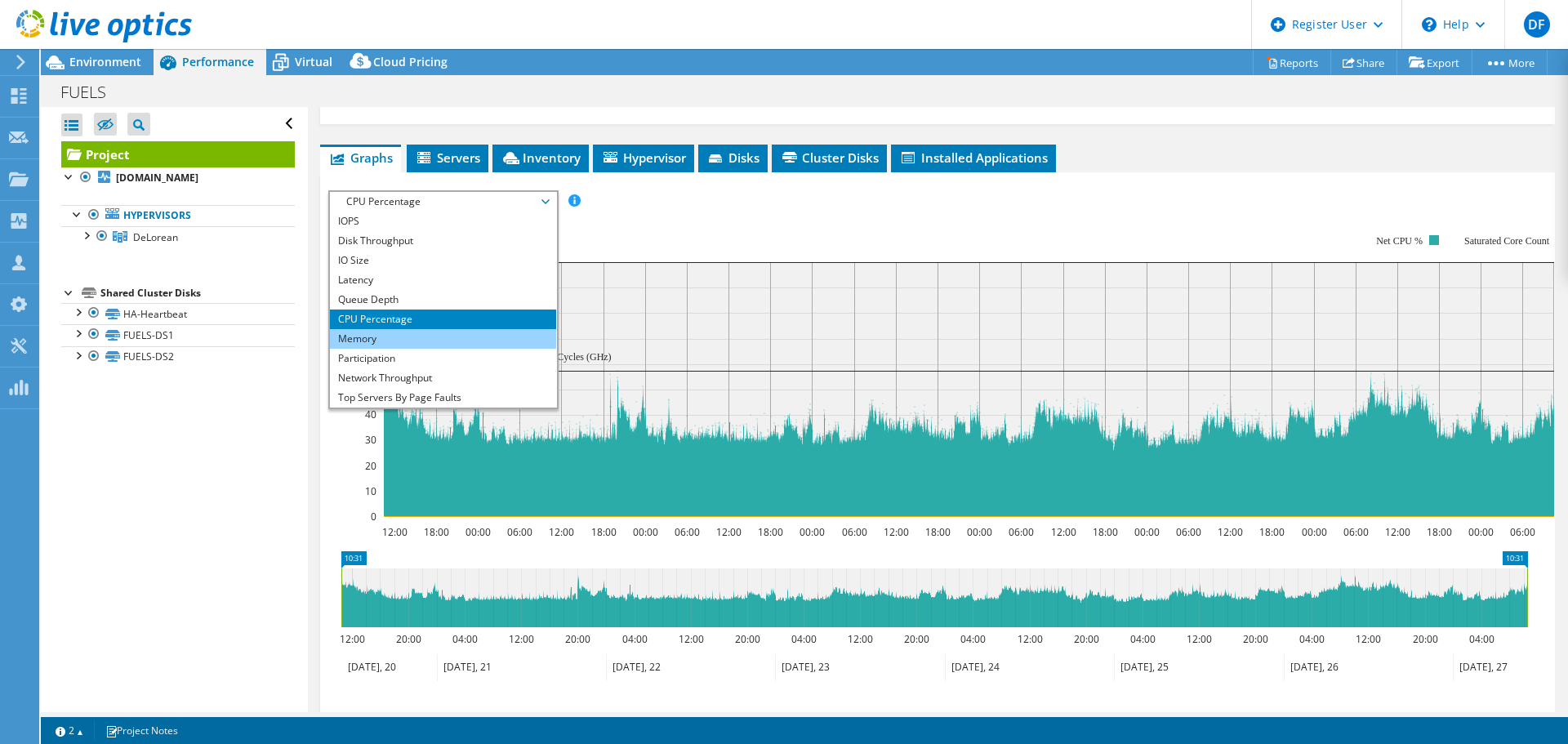
click at [386, 329] on li "Memory" at bounding box center [443, 339] width 226 height 19
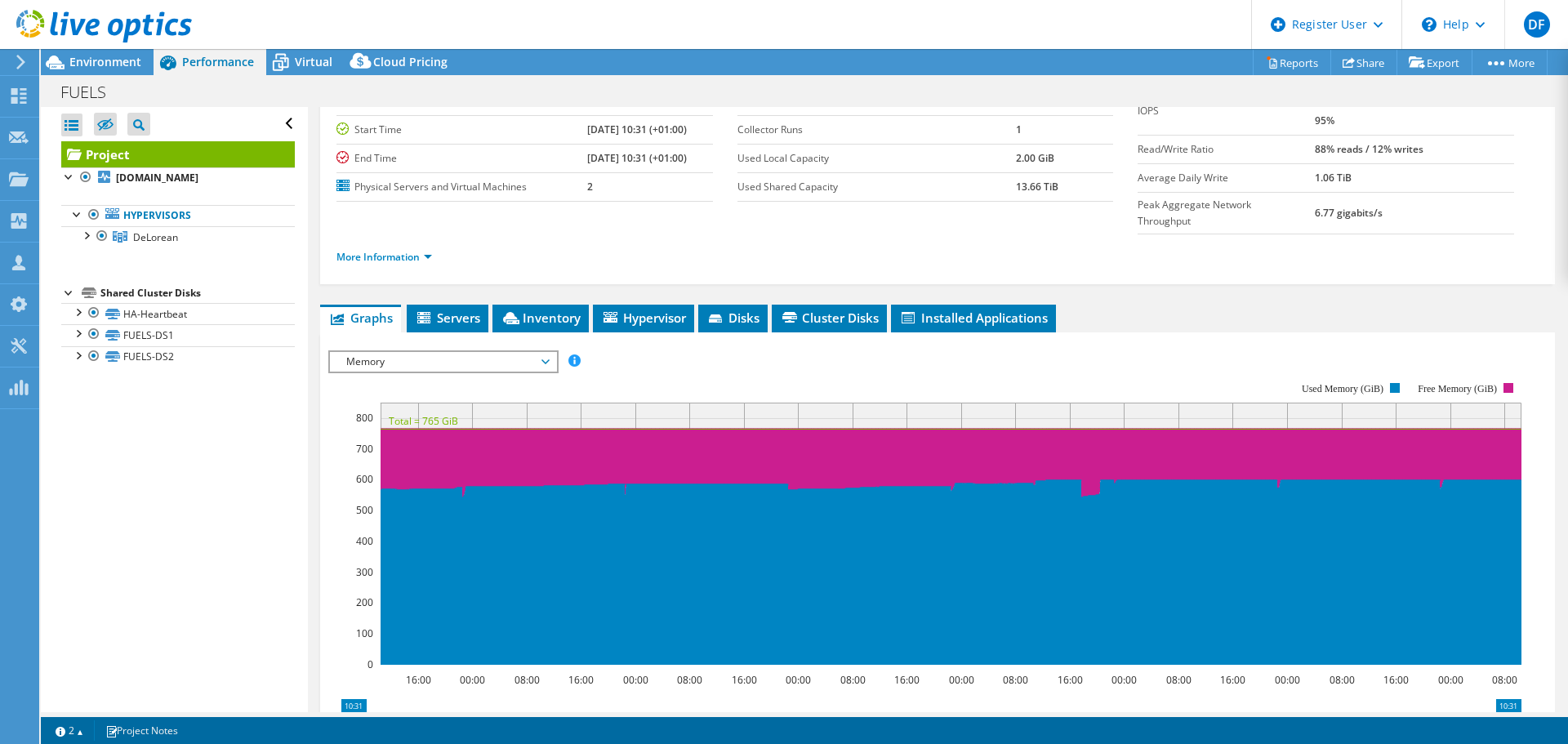
scroll to position [0, 0]
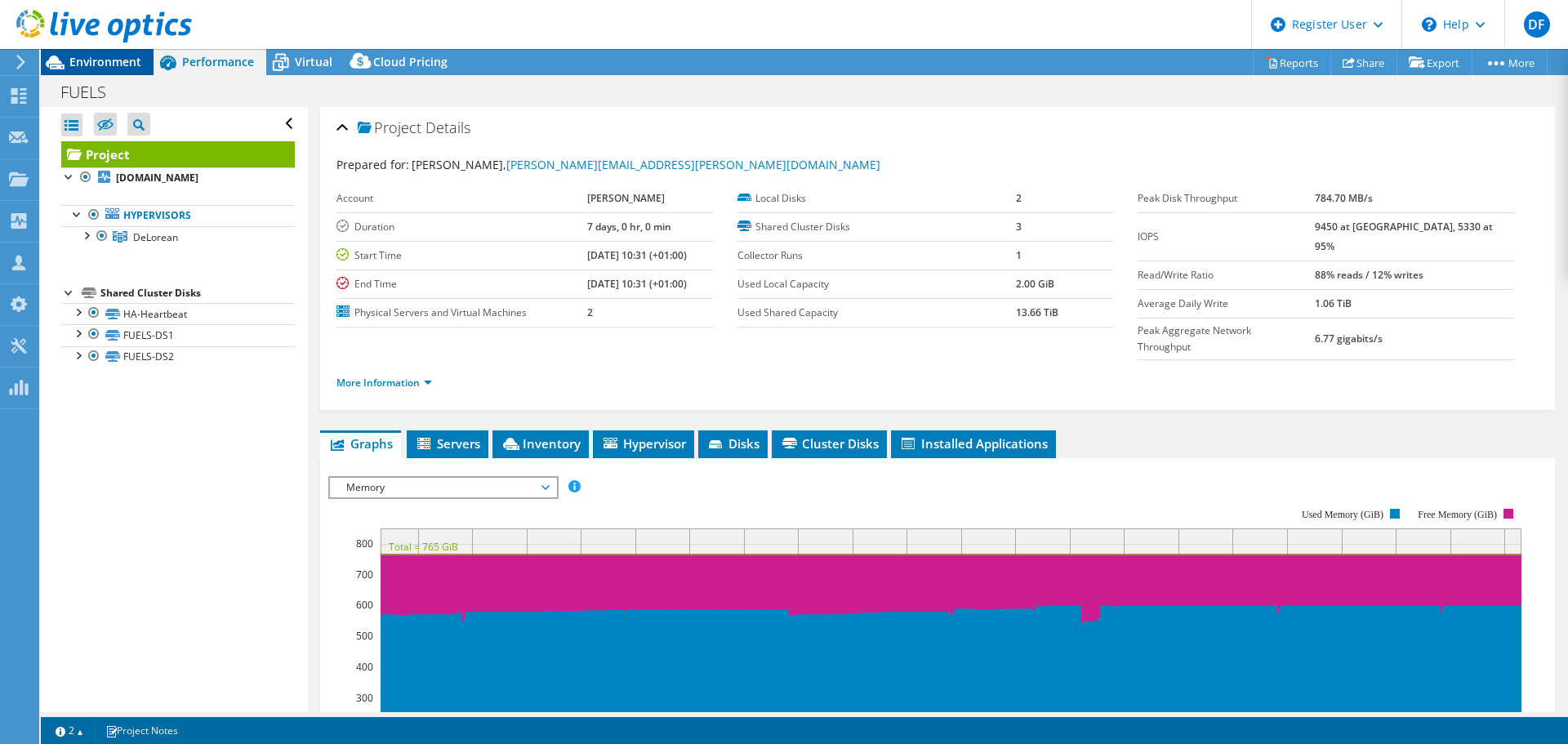
click at [114, 59] on span "Environment" at bounding box center [105, 61] width 72 height 16
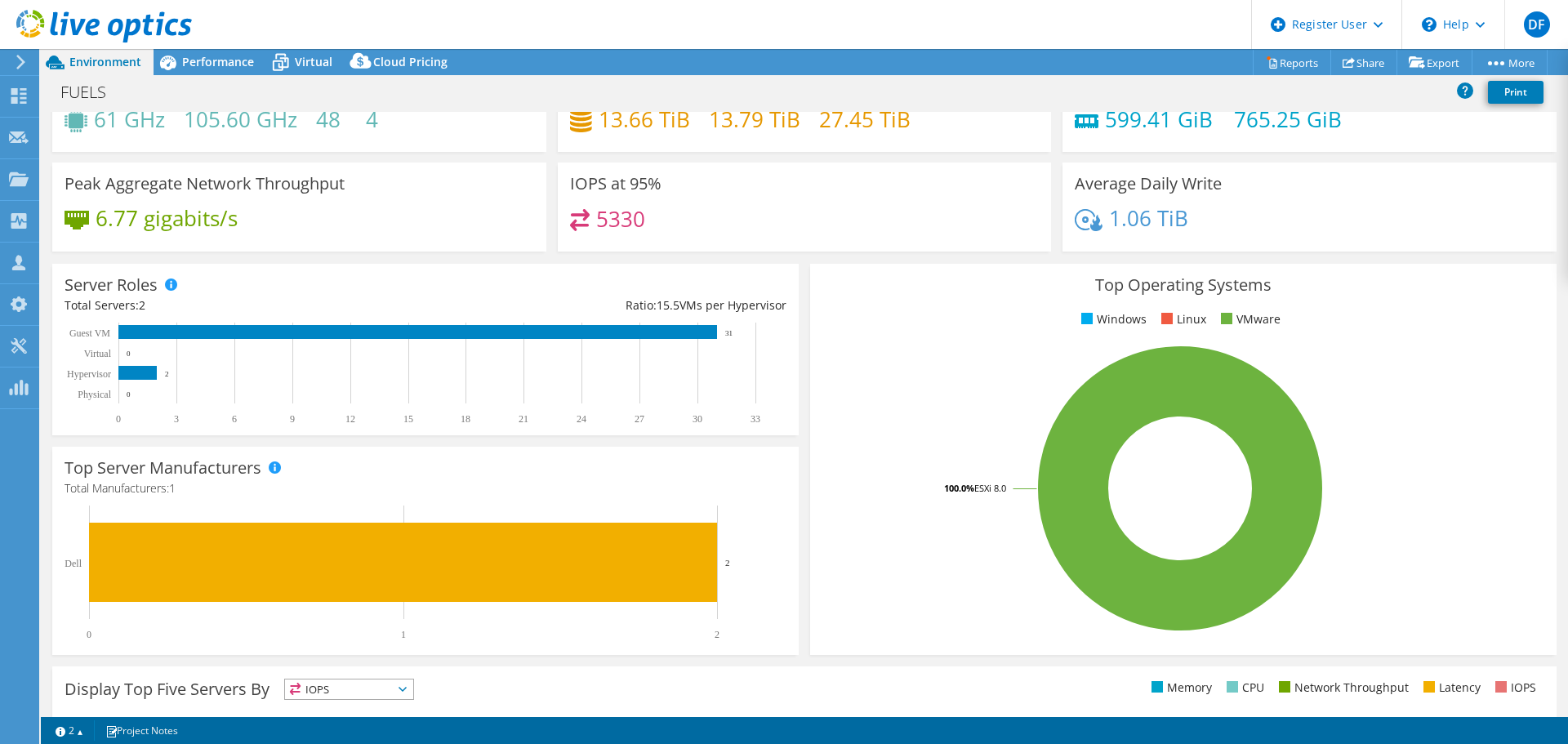
scroll to position [81, 0]
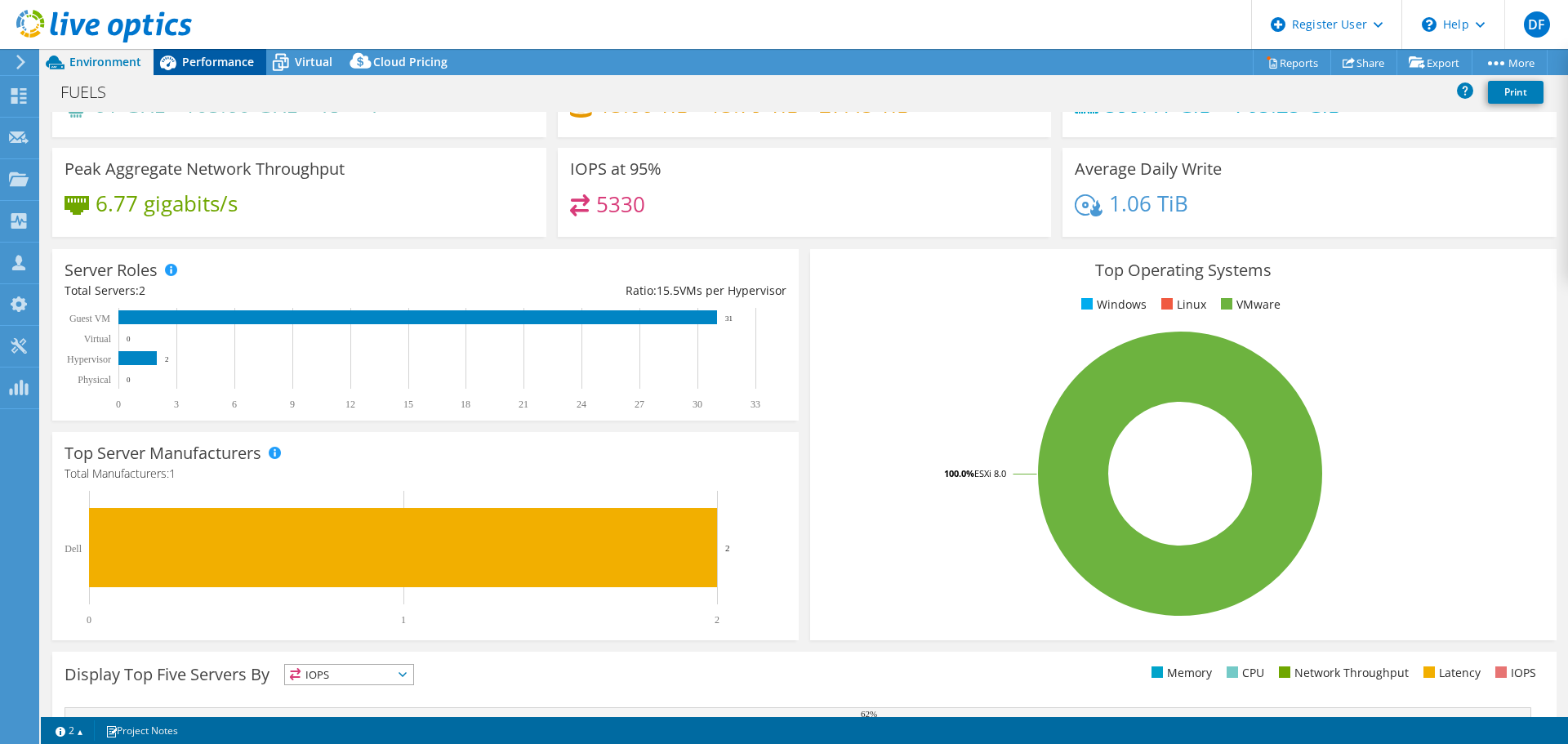
click at [211, 61] on span "Performance" at bounding box center [218, 61] width 72 height 16
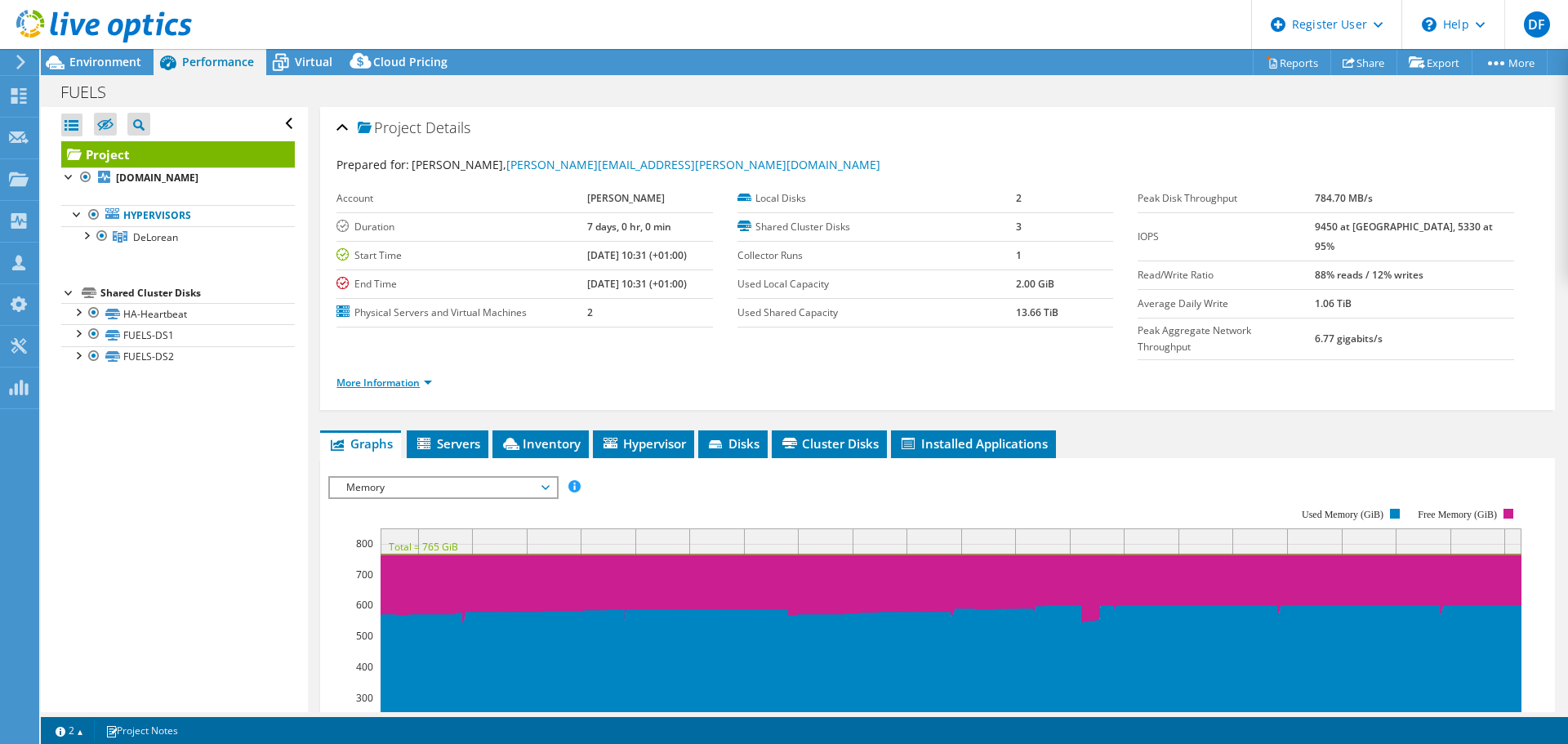
click at [422, 376] on link "More Information" at bounding box center [384, 383] width 95 height 14
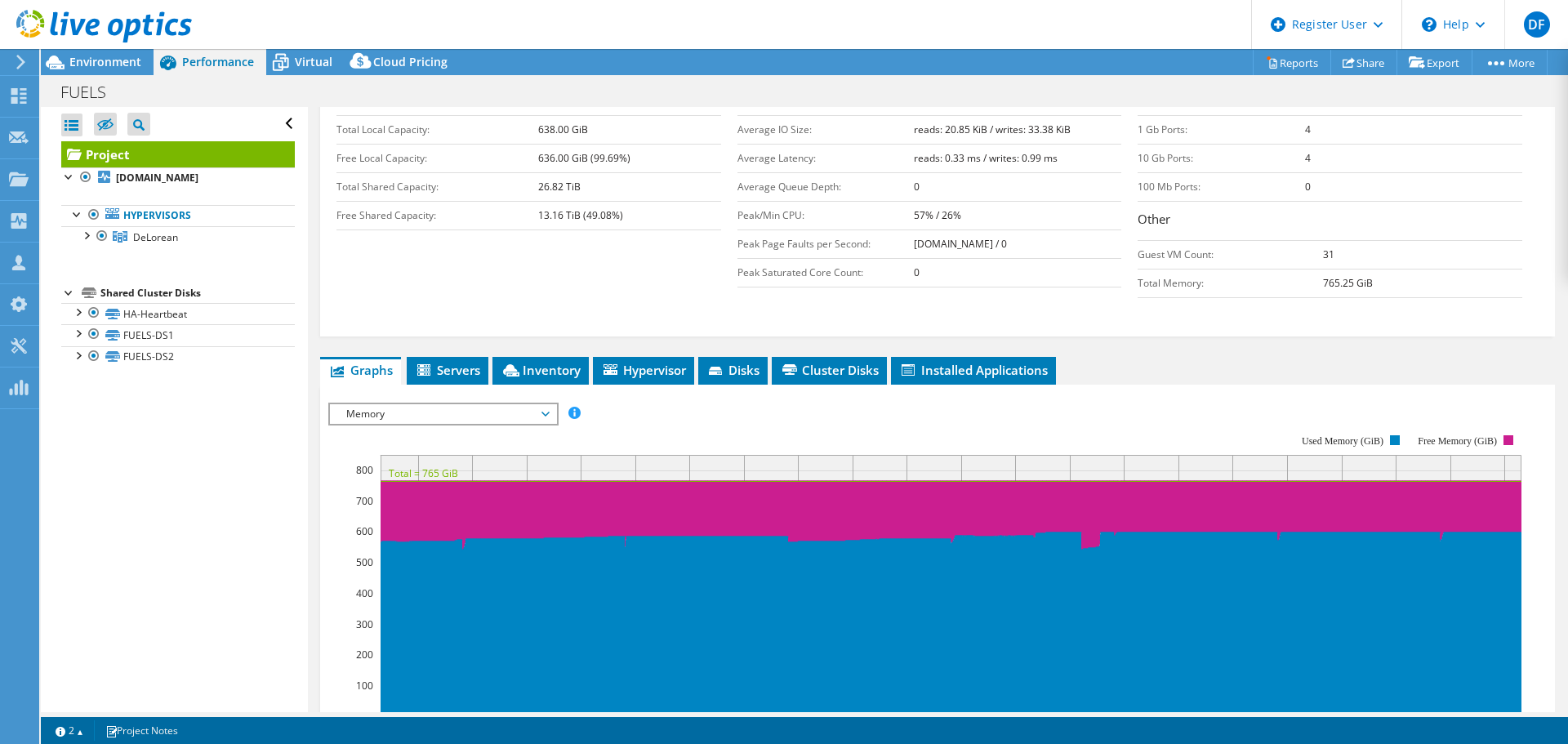
scroll to position [327, 0]
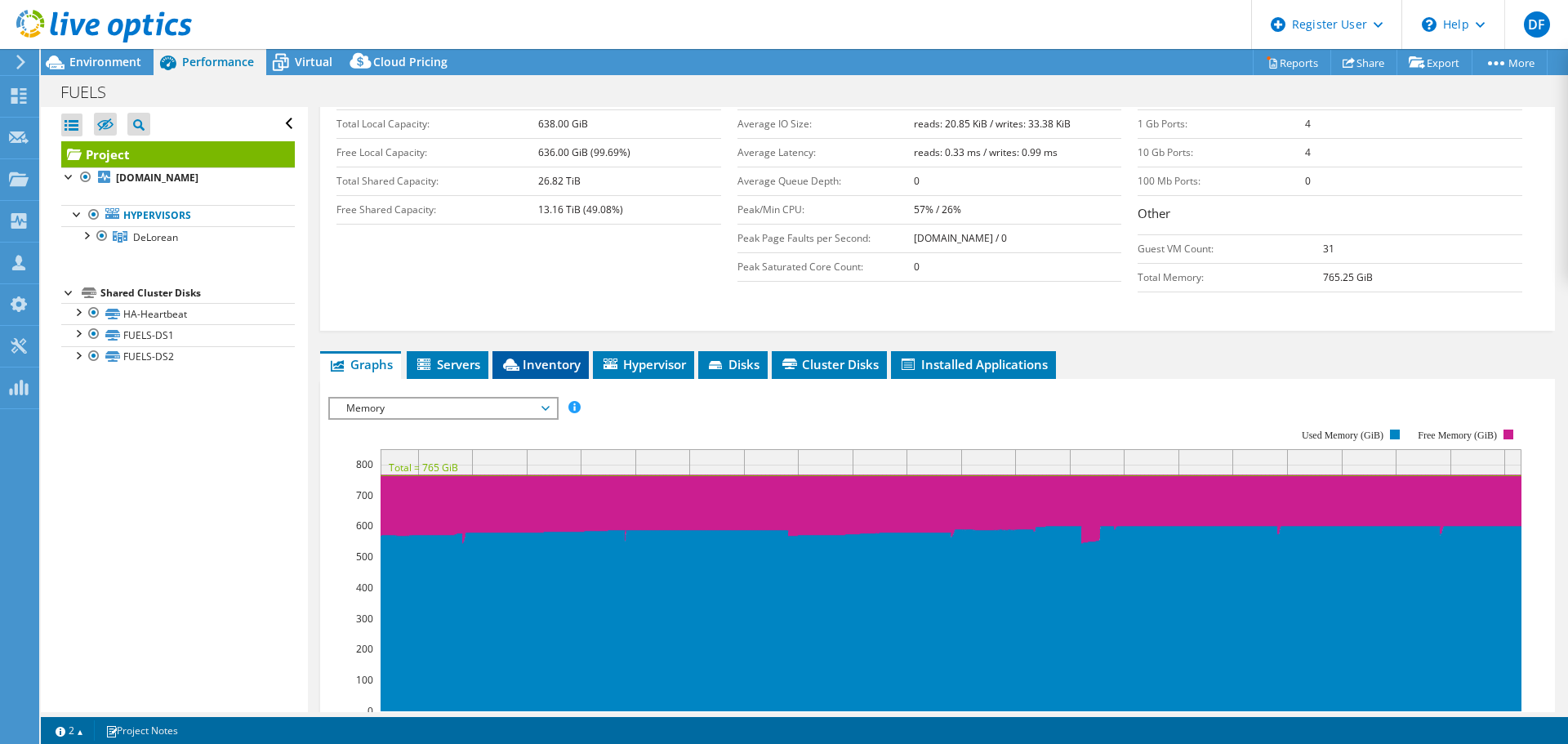
click at [541, 356] on span "Inventory" at bounding box center [540, 364] width 80 height 16
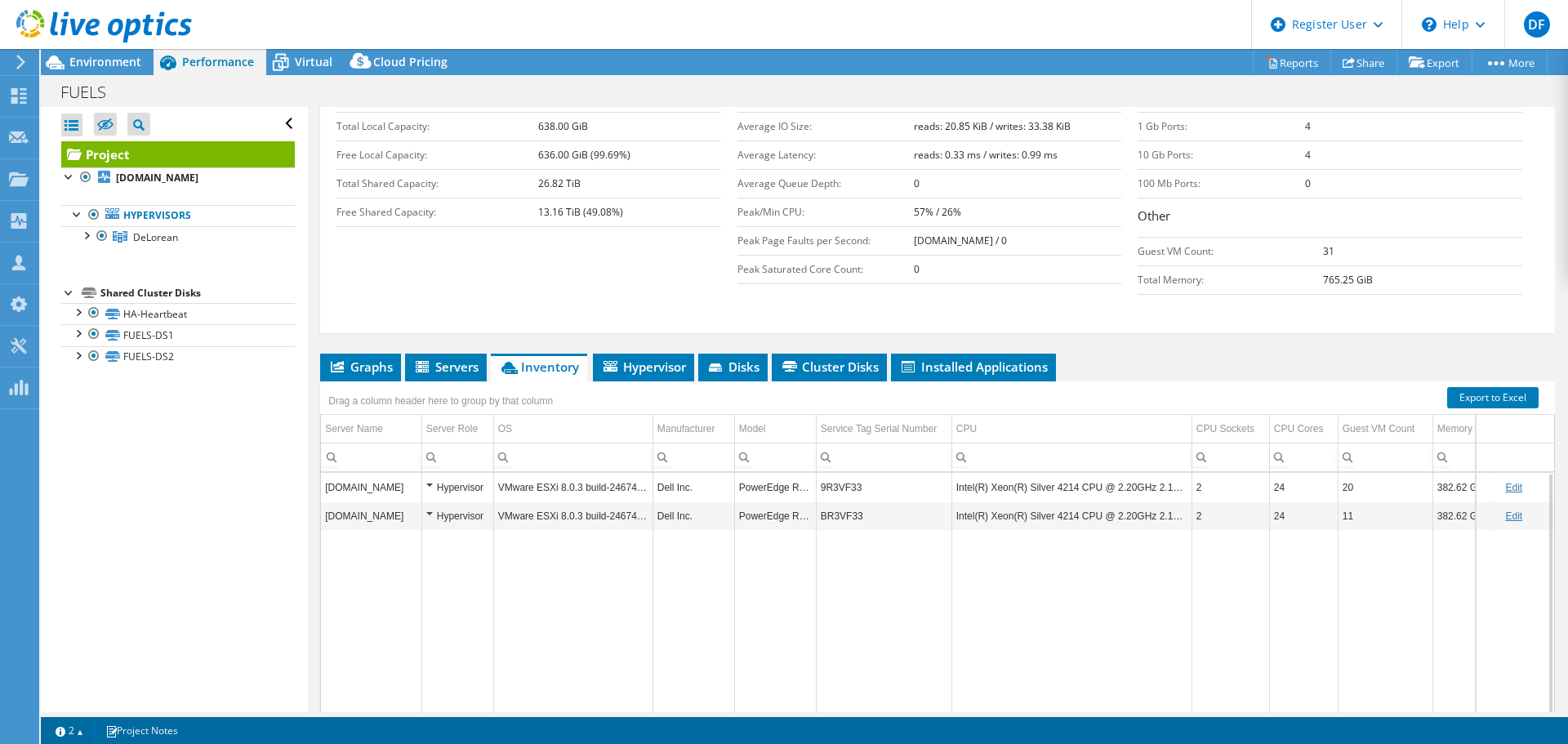
scroll to position [288, 0]
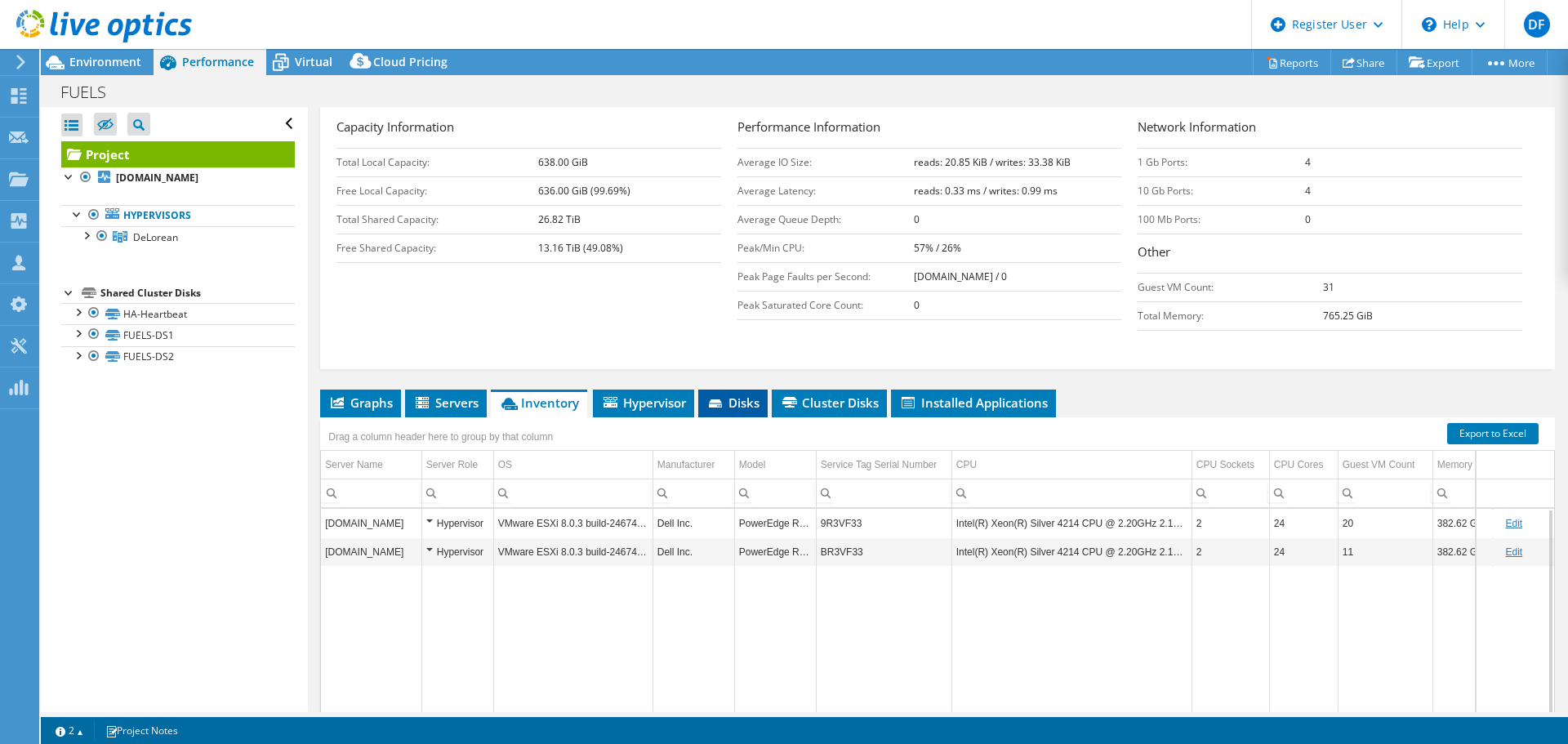
click at [746, 394] on span "Disks" at bounding box center [733, 403] width 53 height 16
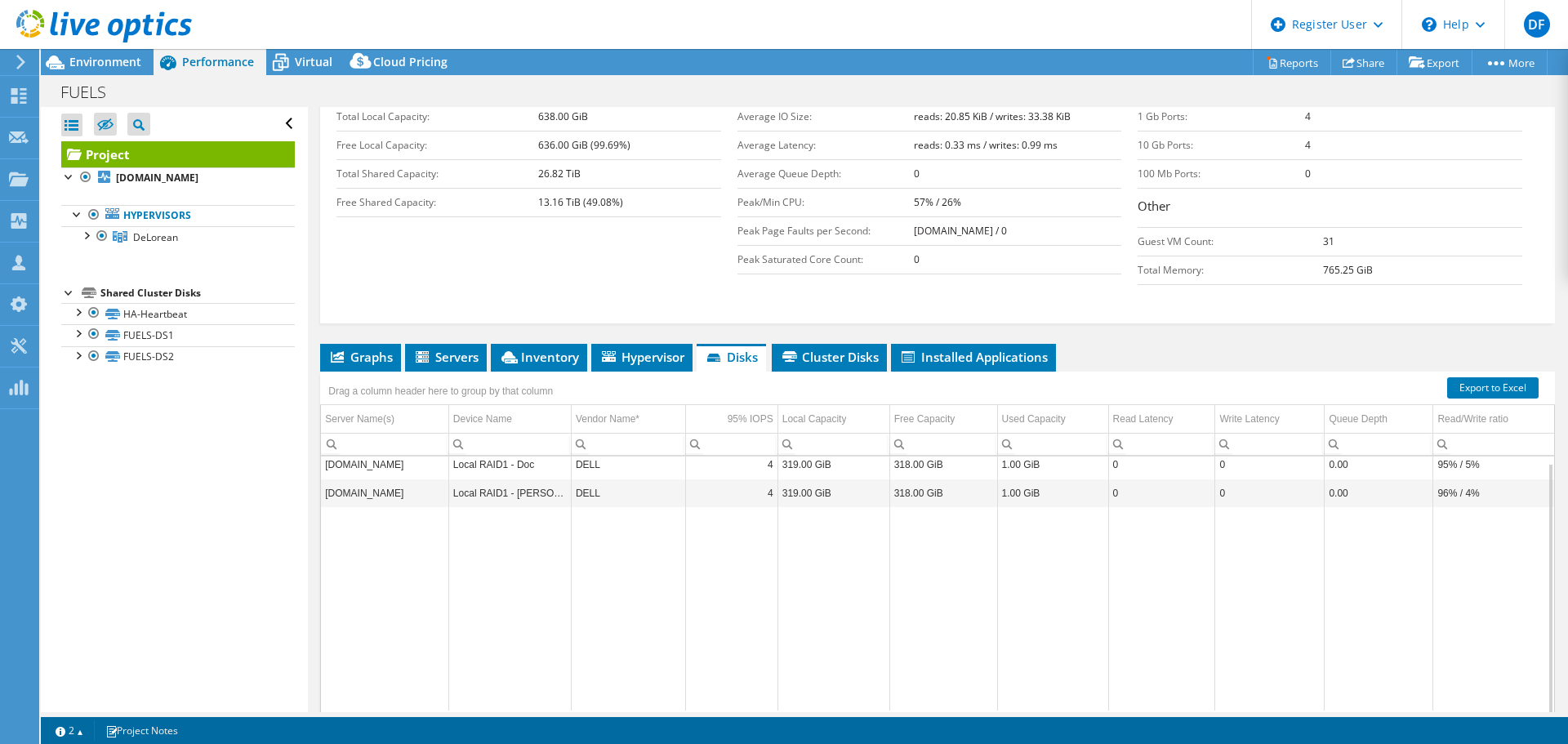
scroll to position [370, 0]
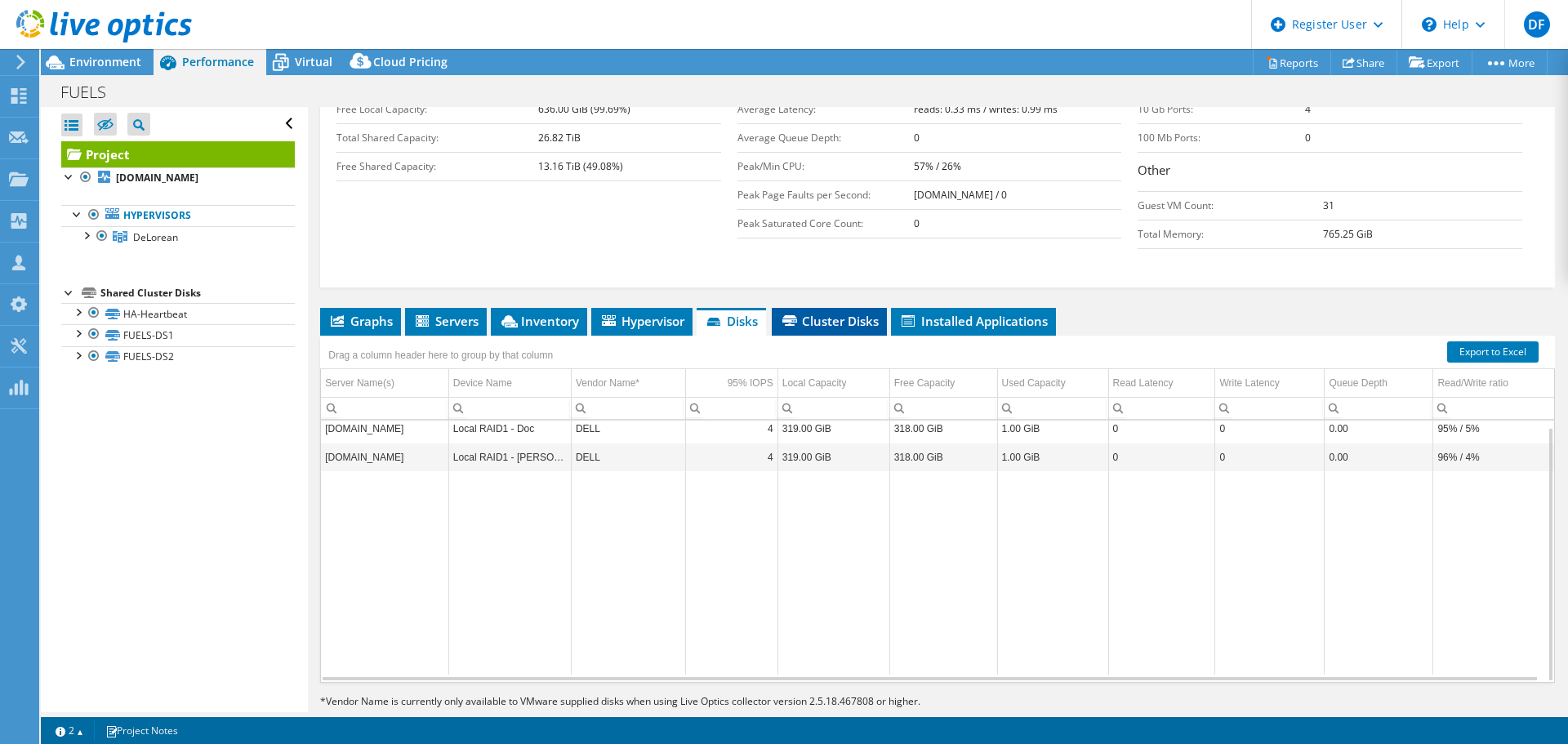
click at [854, 307] on li "Cluster Disks" at bounding box center [829, 321] width 115 height 27
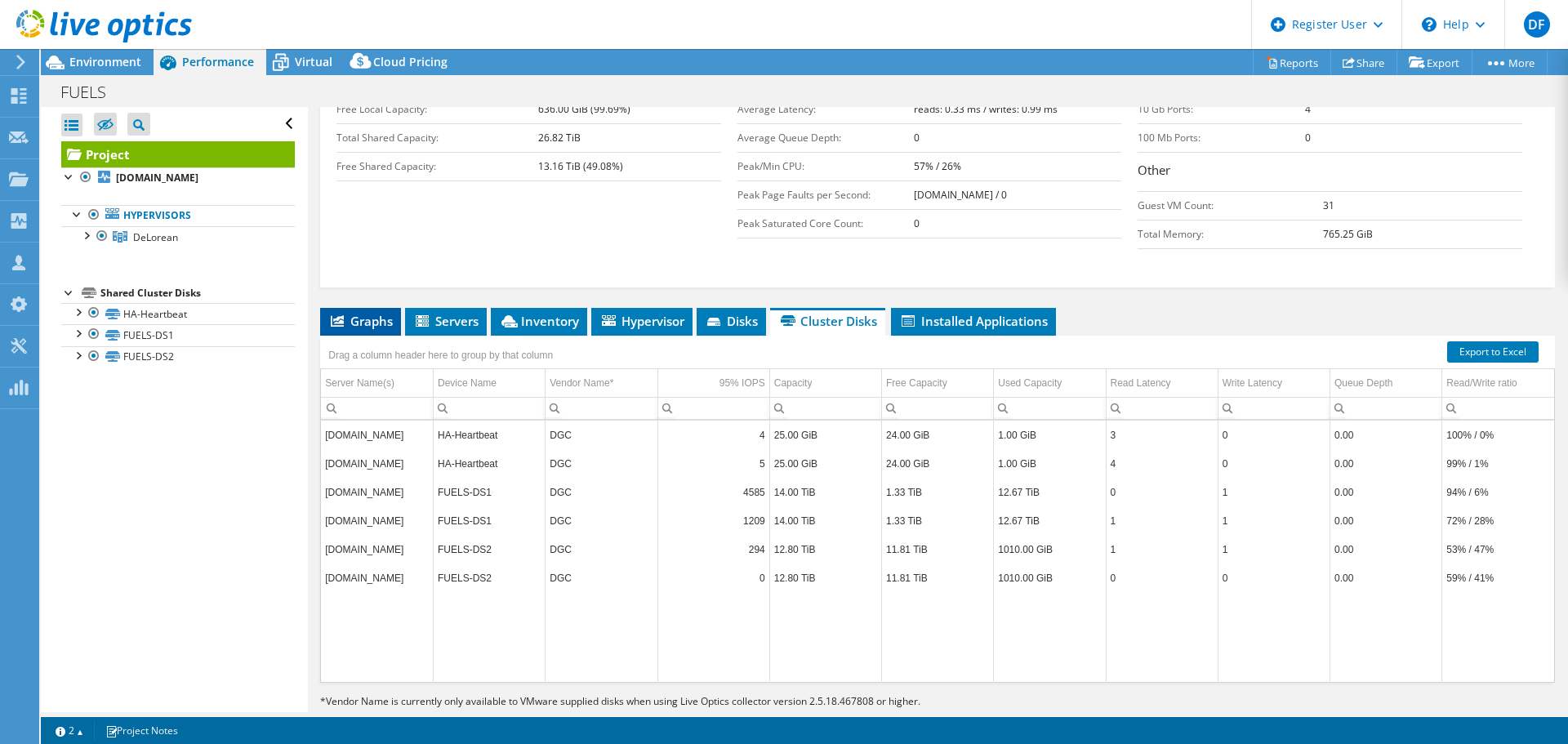
click at [356, 307] on li "Graphs" at bounding box center [361, 321] width 81 height 27
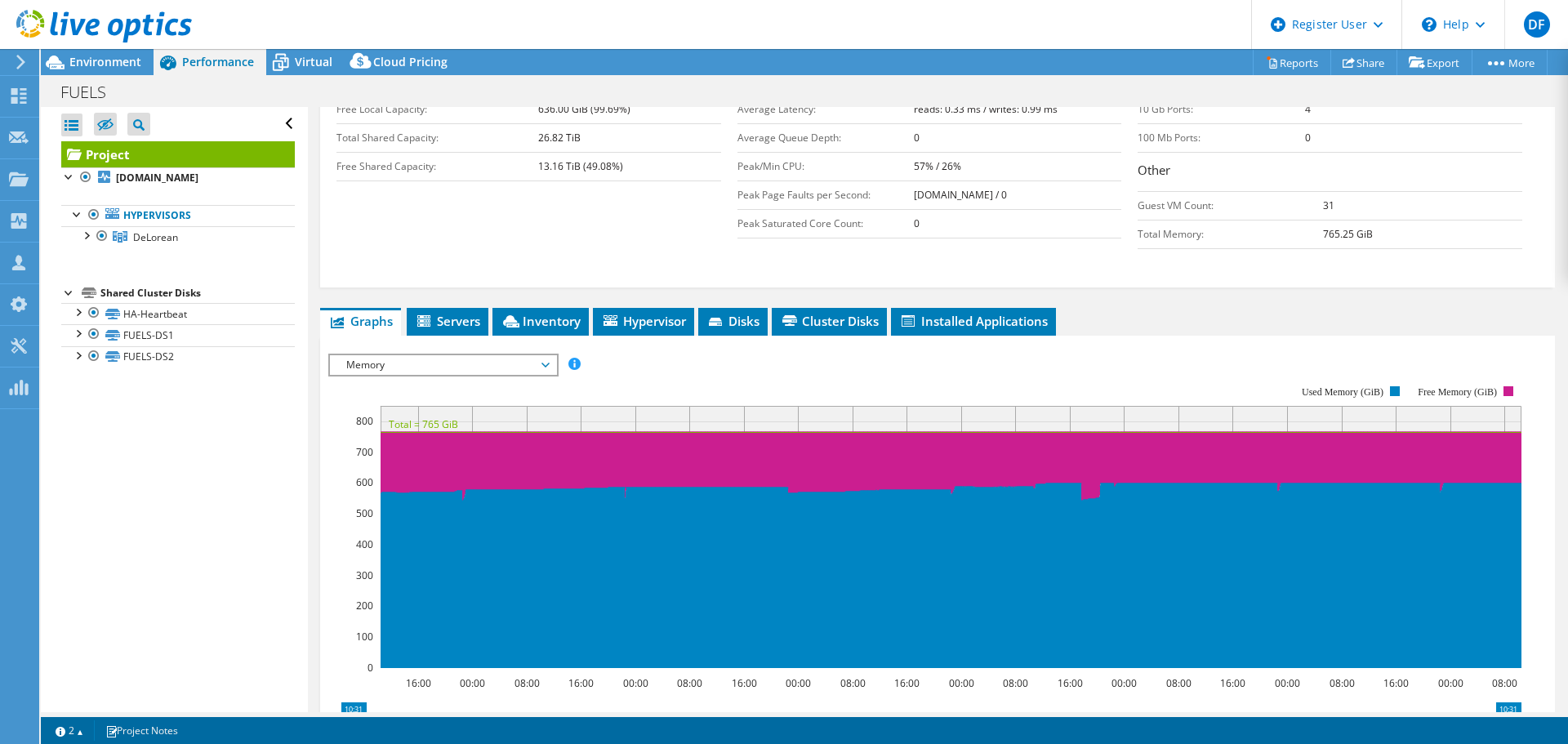
click at [375, 355] on span "Memory" at bounding box center [442, 364] width 210 height 19
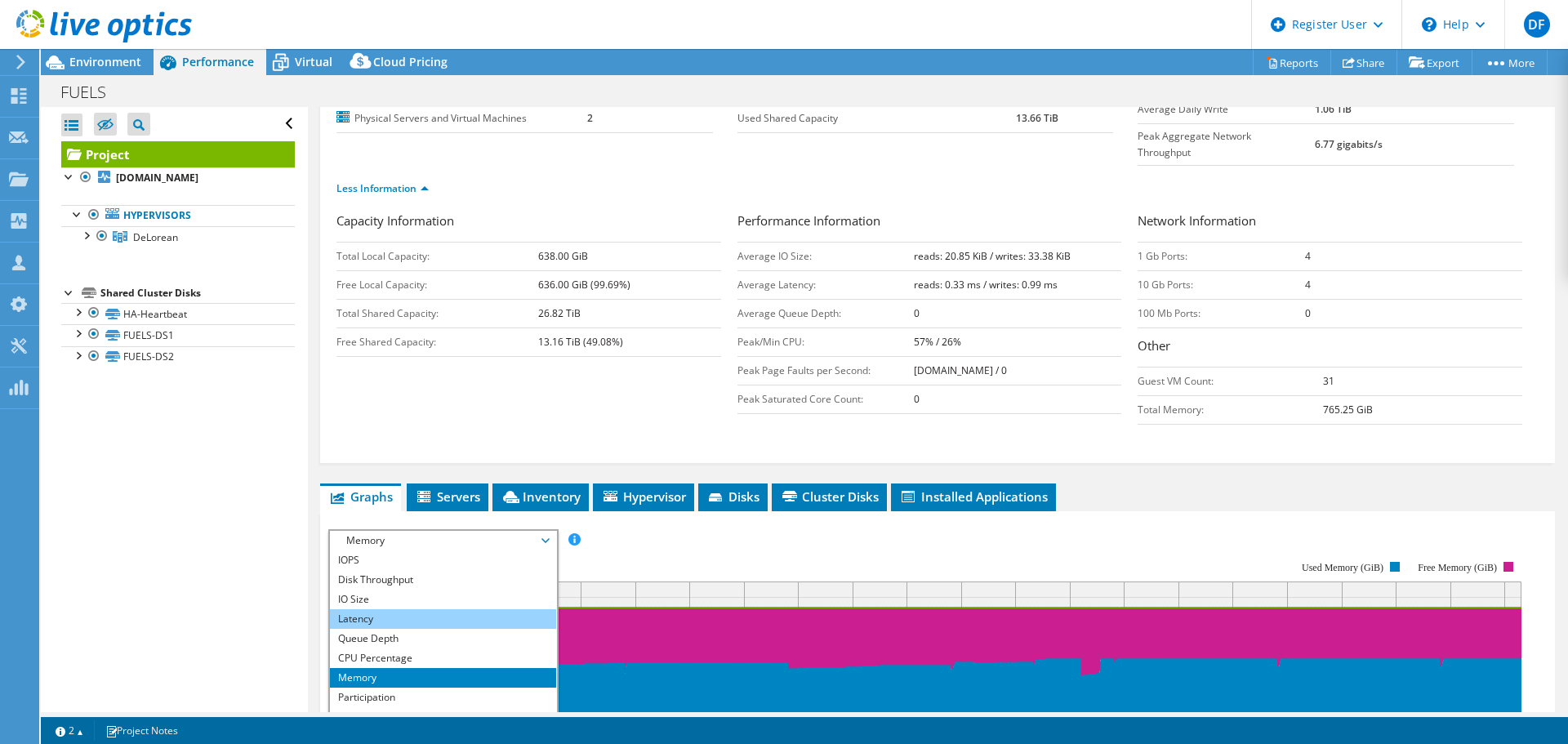
scroll to position [43, 0]
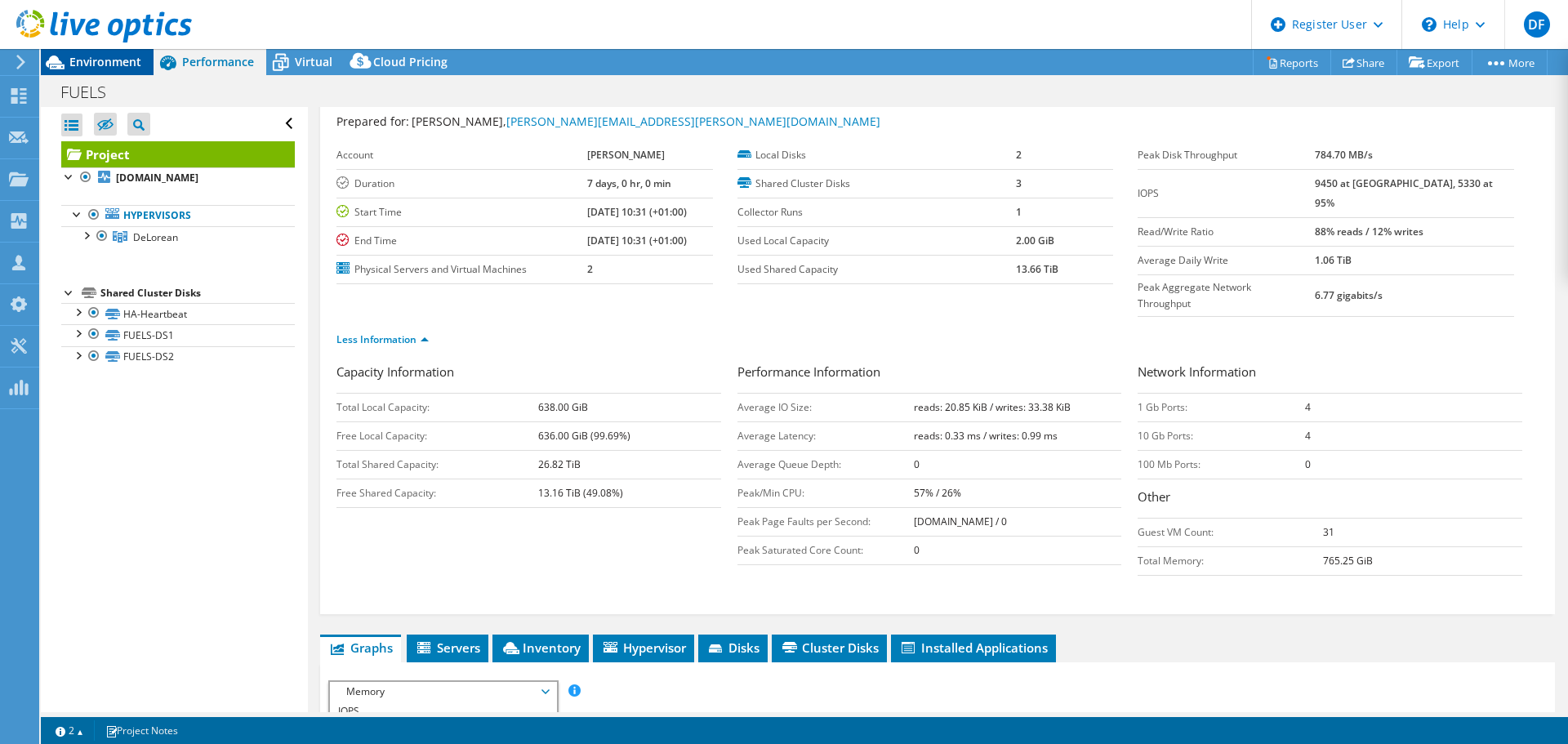
click at [106, 65] on span "Environment" at bounding box center [105, 61] width 72 height 16
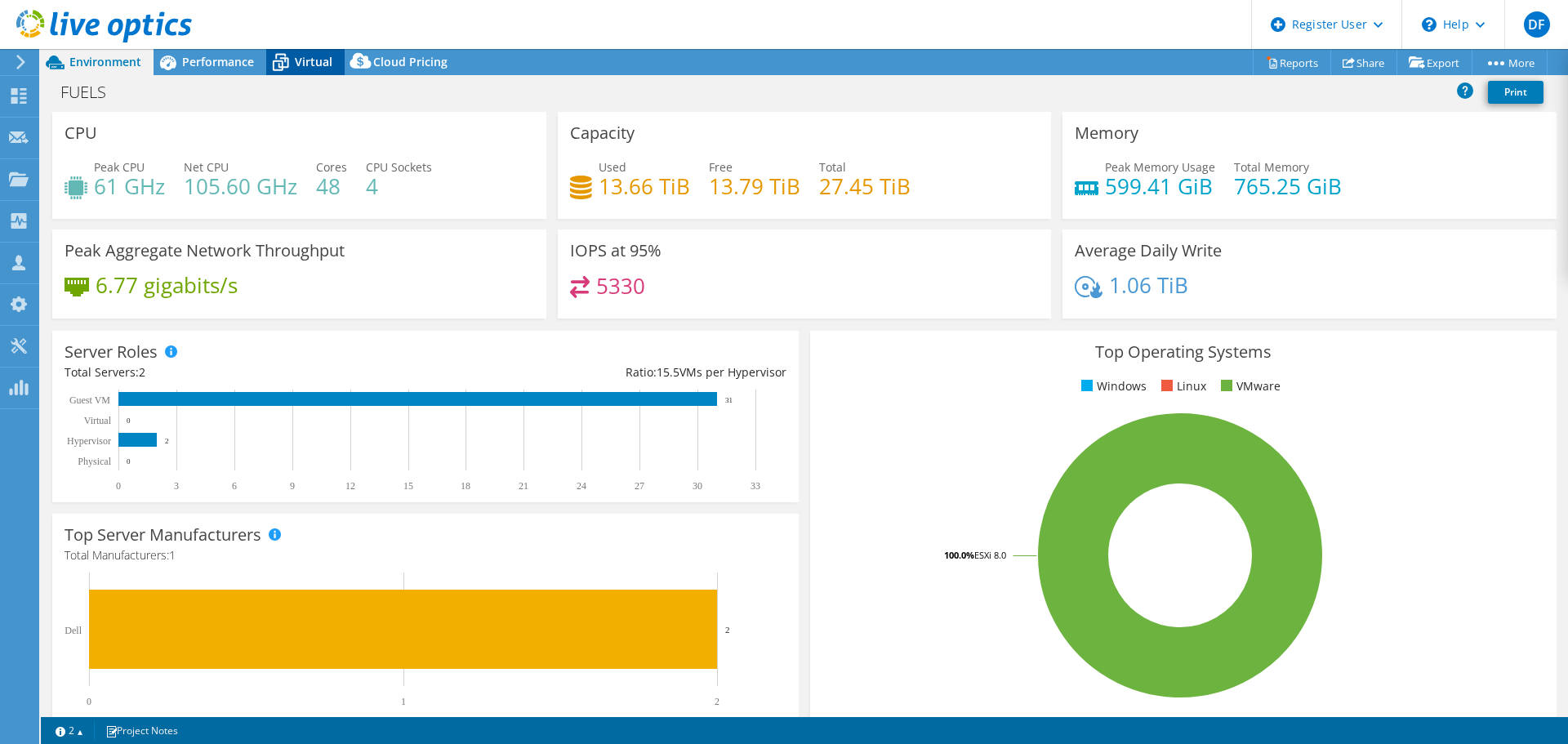
click at [315, 54] on span "Virtual" at bounding box center [313, 61] width 38 height 16
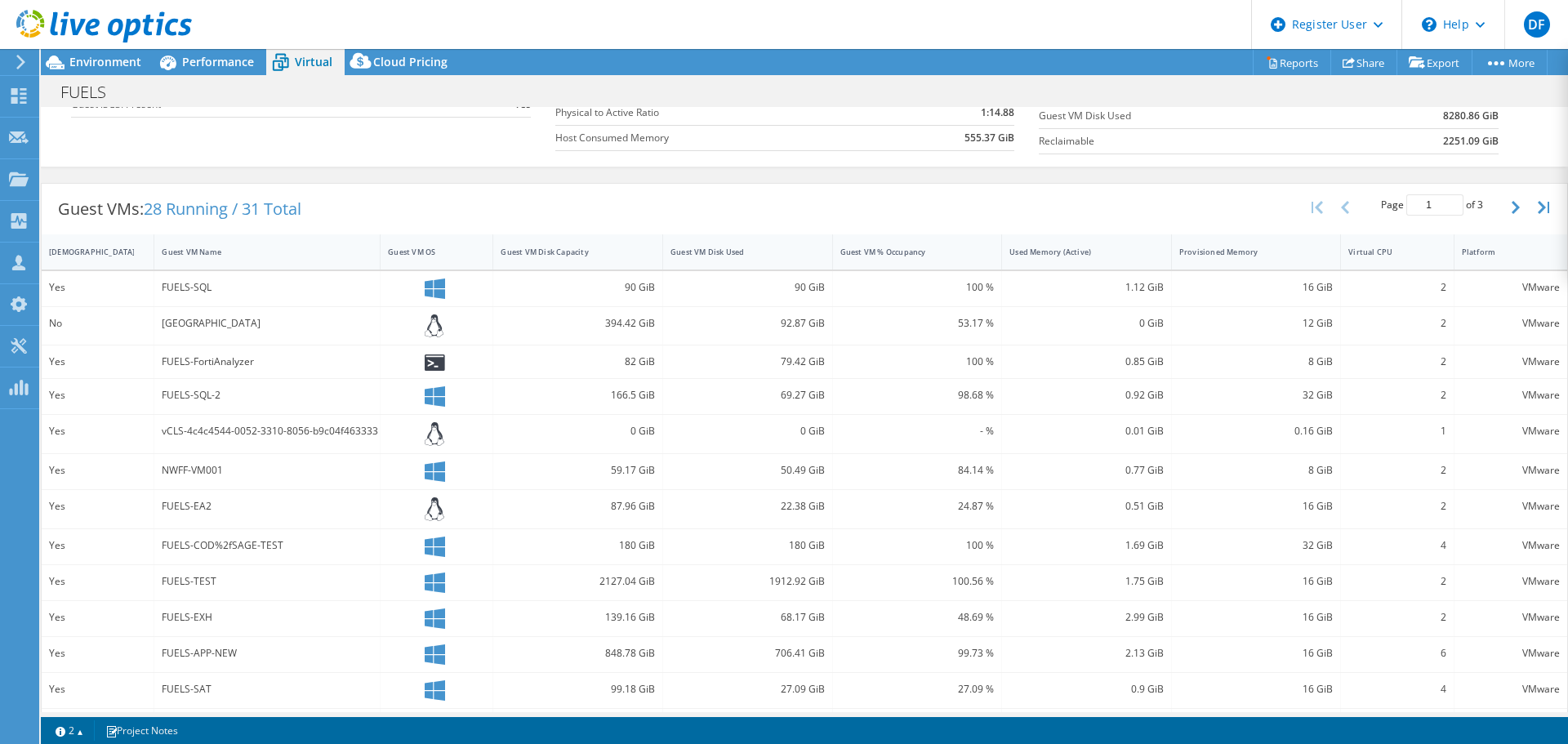
scroll to position [0, 0]
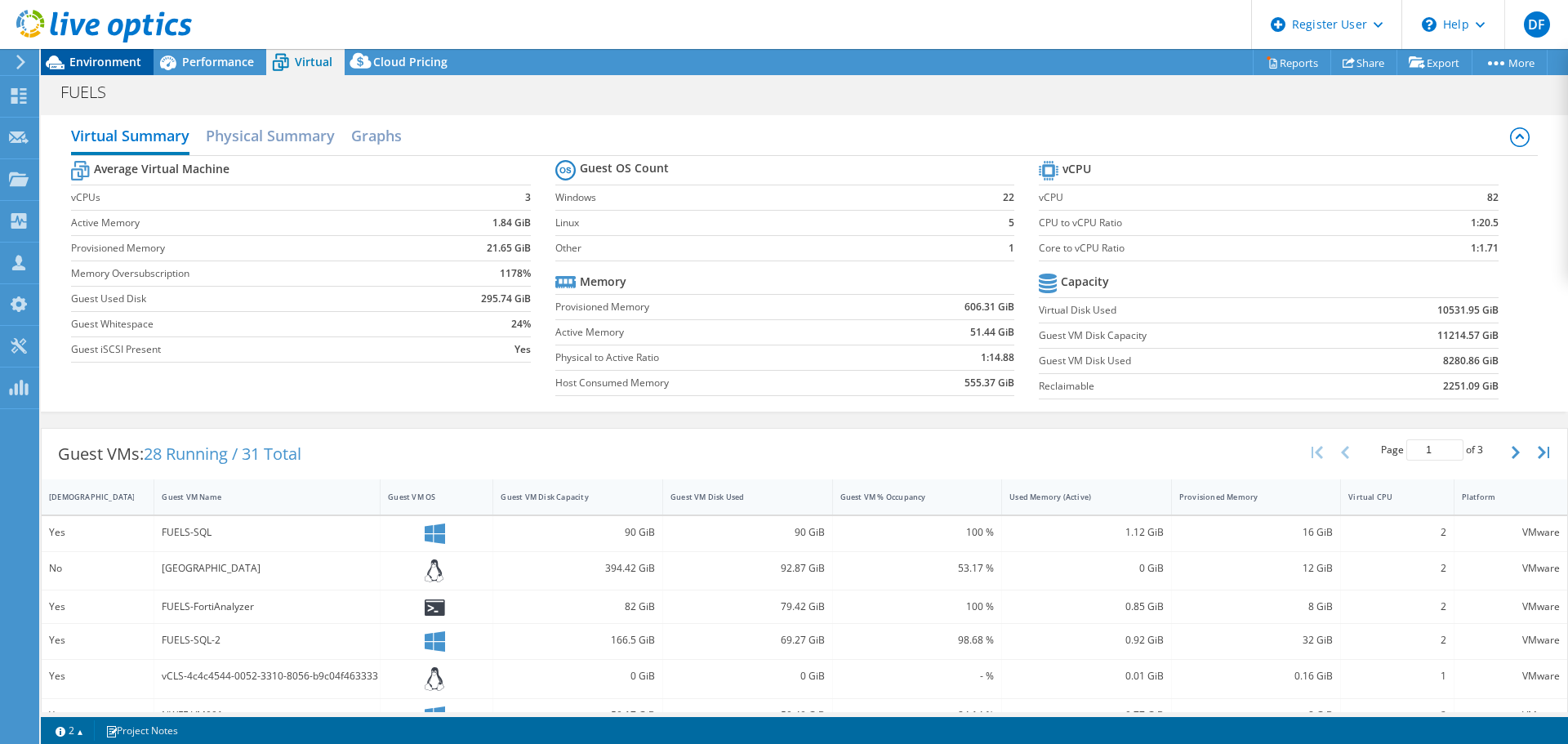
click at [94, 56] on span "Environment" at bounding box center [105, 61] width 72 height 16
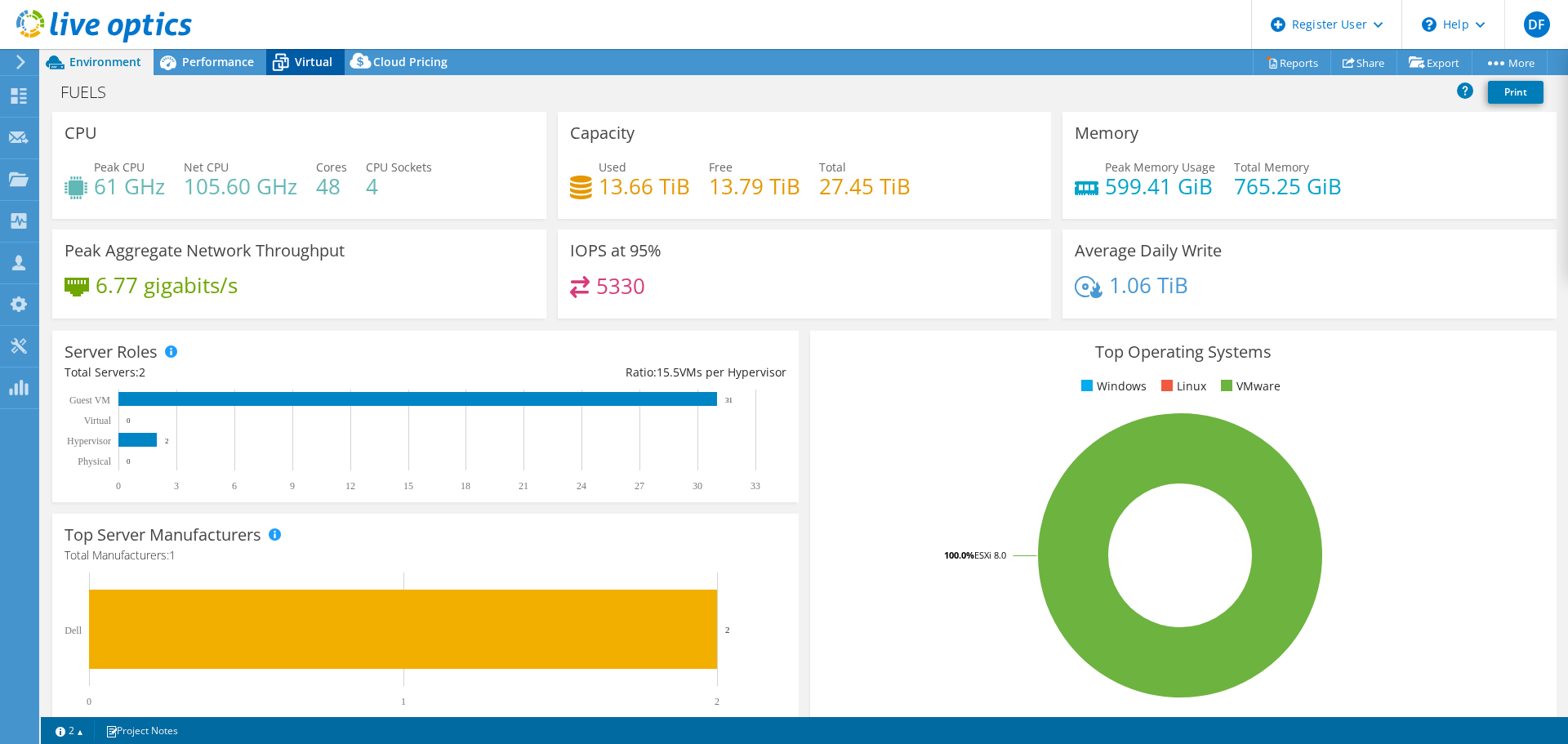
click at [313, 67] on span "Virtual" at bounding box center [313, 61] width 38 height 16
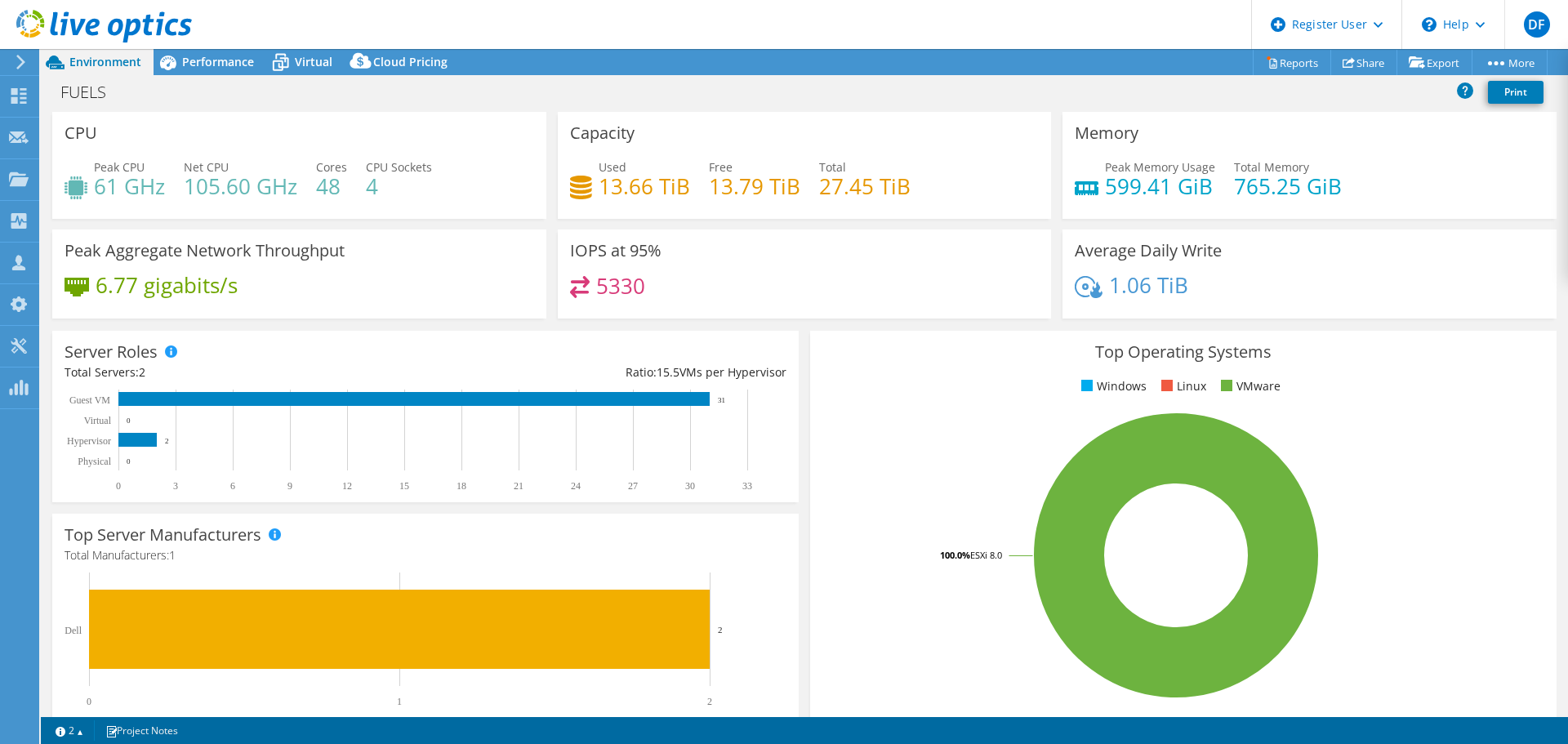
select select "EULondon"
select select "USD"
click at [218, 64] on span "Performance" at bounding box center [218, 61] width 72 height 16
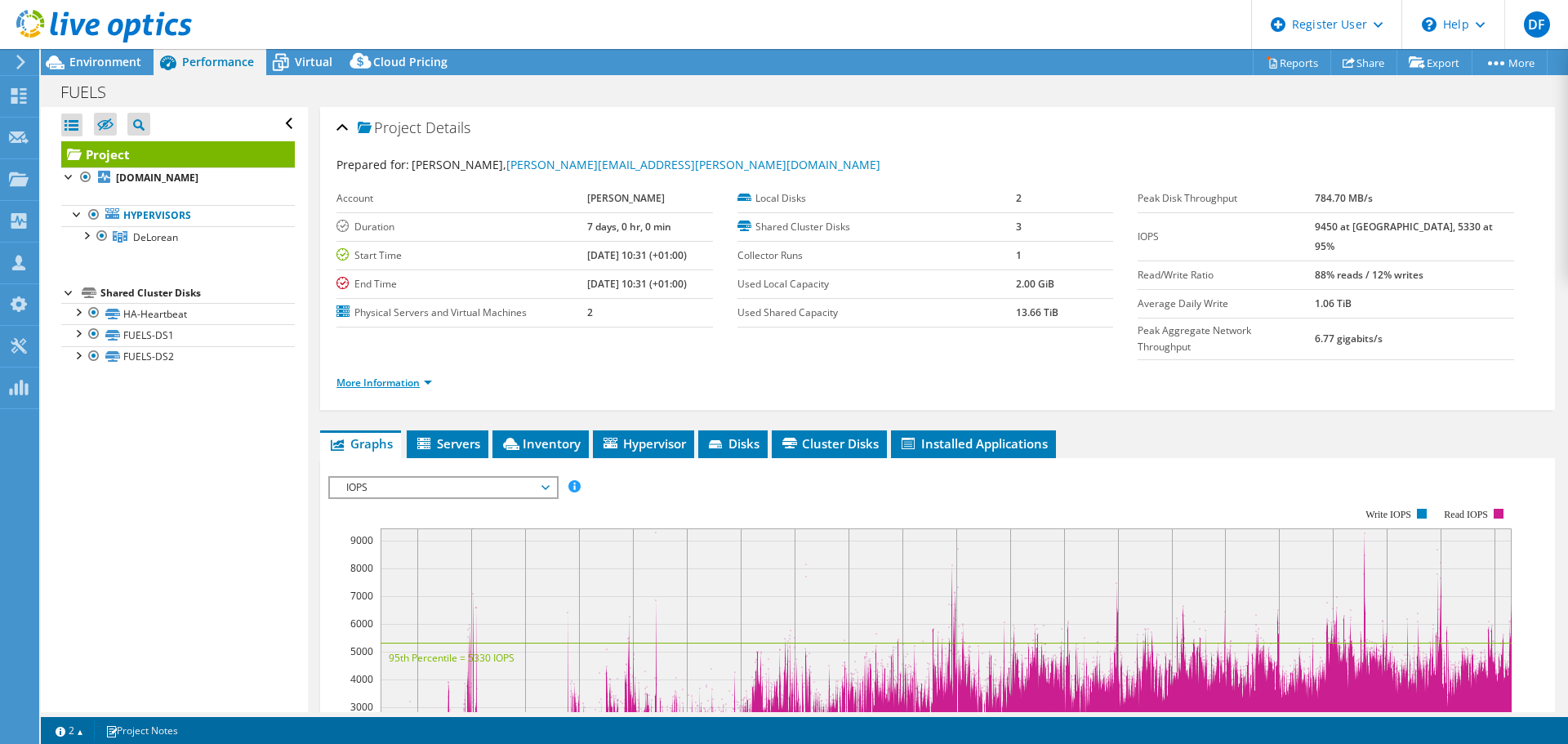
click at [378, 376] on link "More Information" at bounding box center [384, 383] width 95 height 14
